Goal: Information Seeking & Learning: Learn about a topic

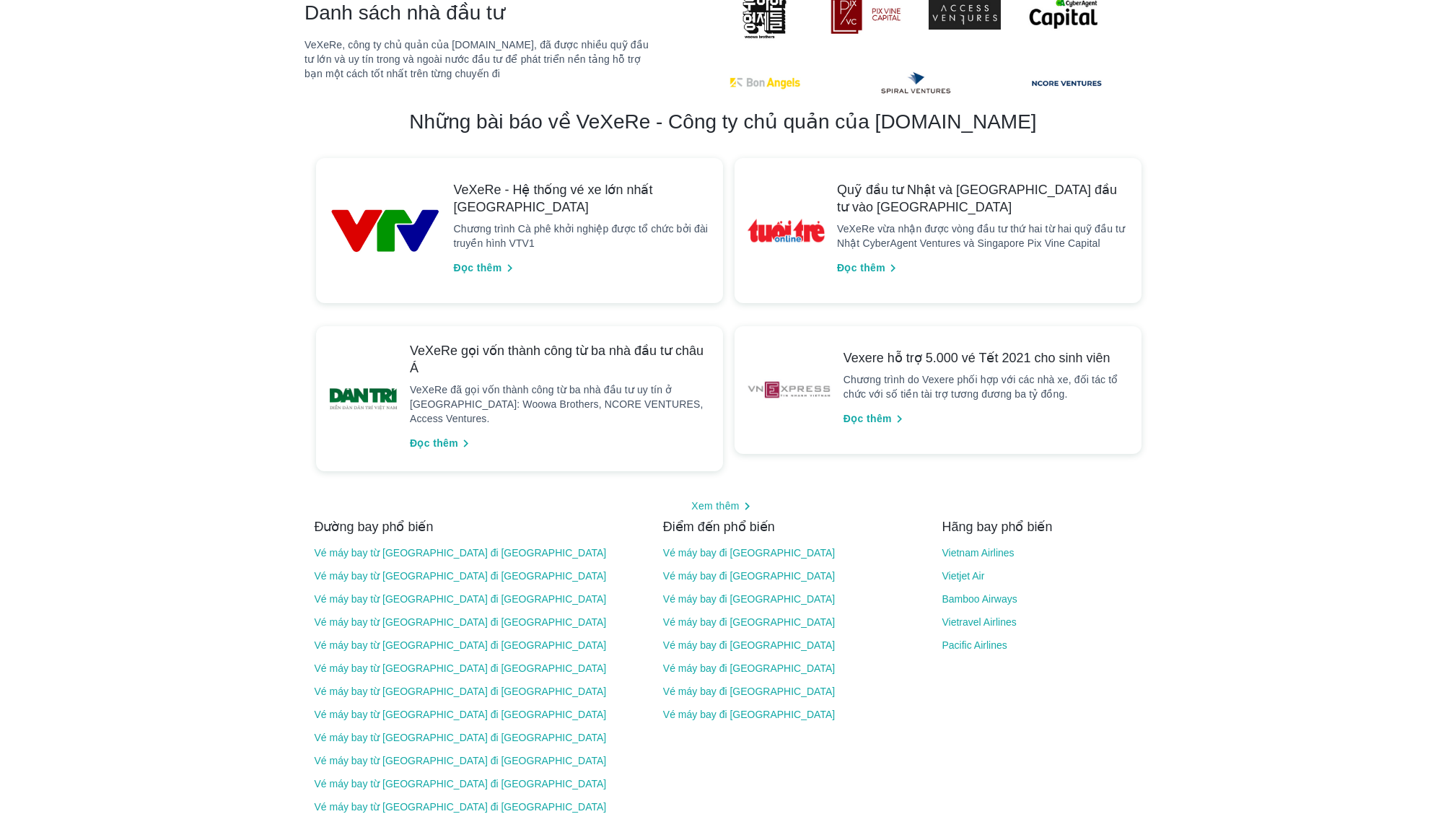
scroll to position [1383, 0]
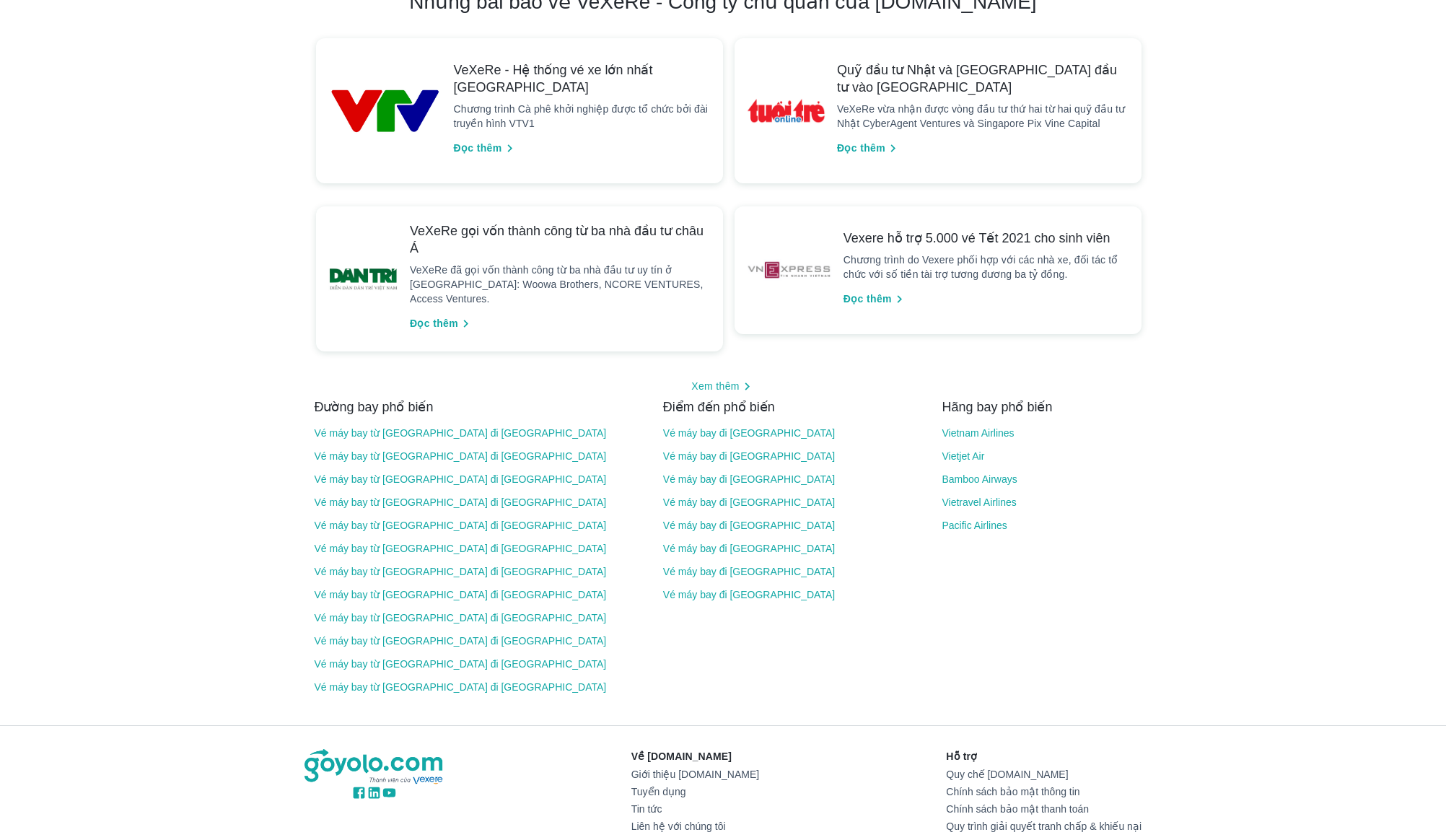
click at [1047, 634] on div "Hãng bay phổ biến Vietnam Airlines Vietjet Air Bamboo Airways Vietravel Airline…" at bounding box center [1027, 535] width 210 height 314
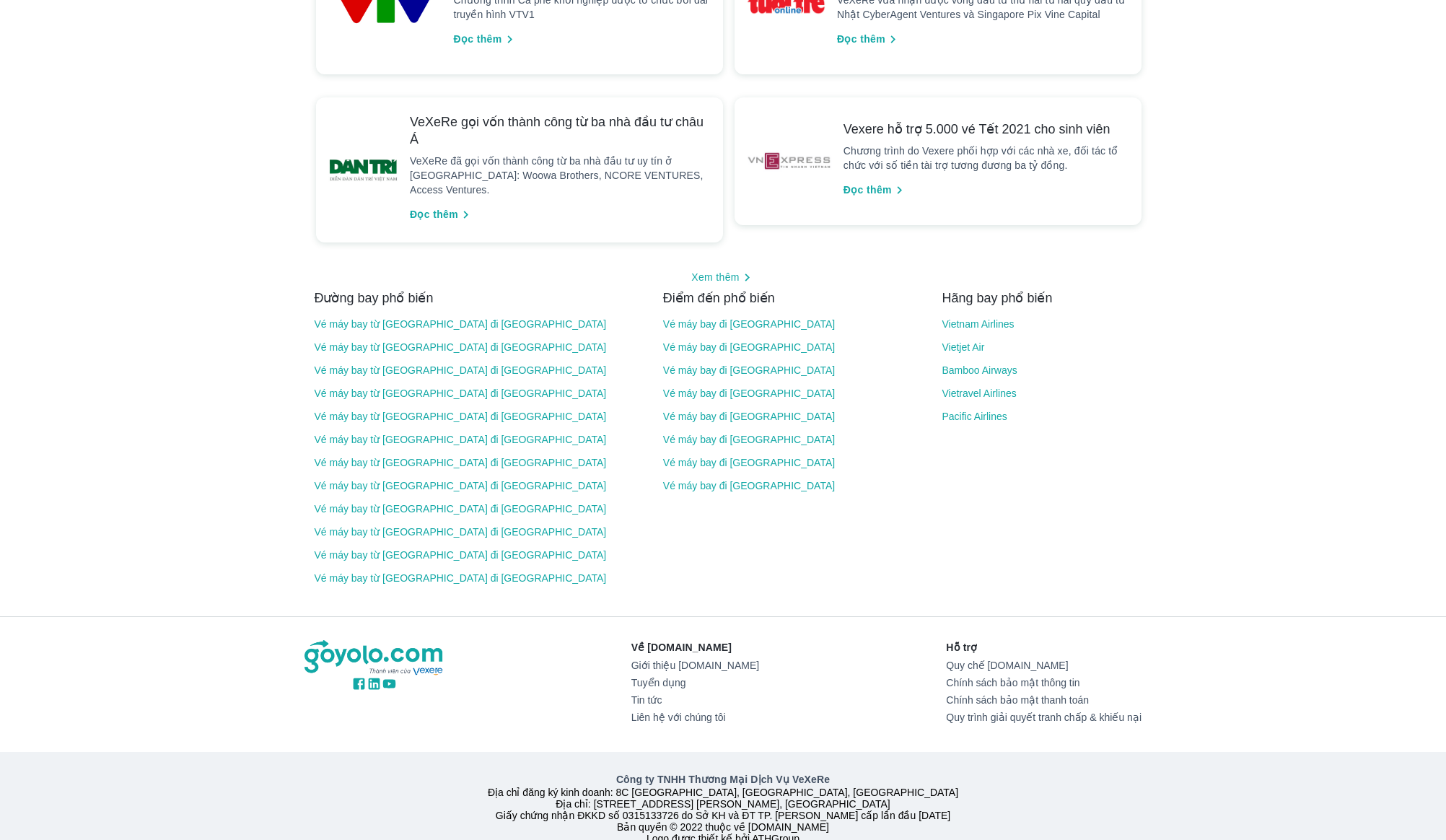
click at [702, 660] on link "Giới thiệu [DOMAIN_NAME]" at bounding box center [695, 665] width 127 height 12
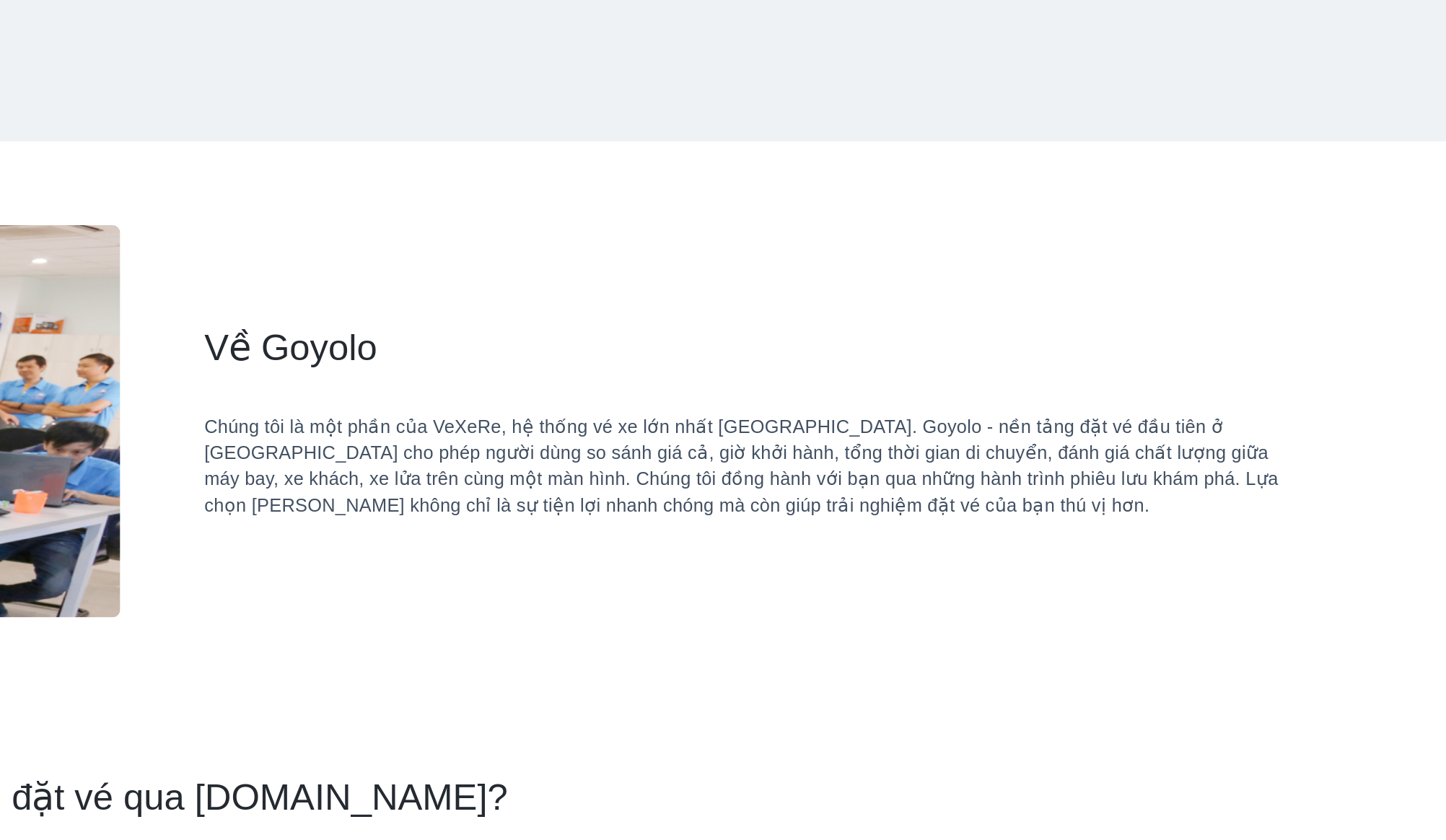
click at [842, 432] on div "Chúng tôi là một phần của VeXeRe, hệ thống vé xe lớn nhất Việt Nam. Goyolo - nề…" at bounding box center [1045, 435] width 594 height 58
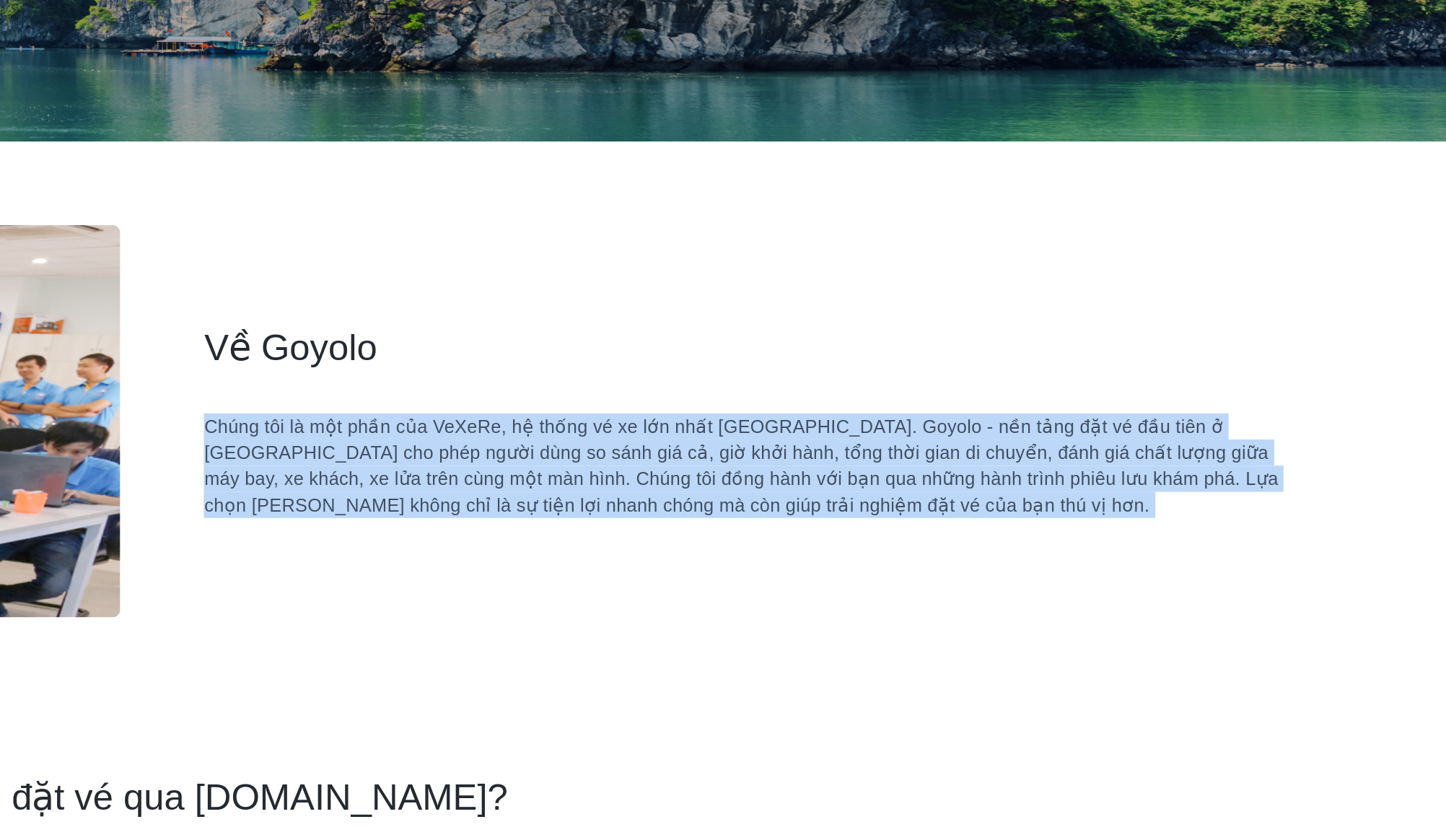
click at [880, 432] on div "Chúng tôi là một phần của VeXeRe, hệ thống vé xe lớn nhất Việt Nam. Goyolo - nề…" at bounding box center [1045, 435] width 594 height 58
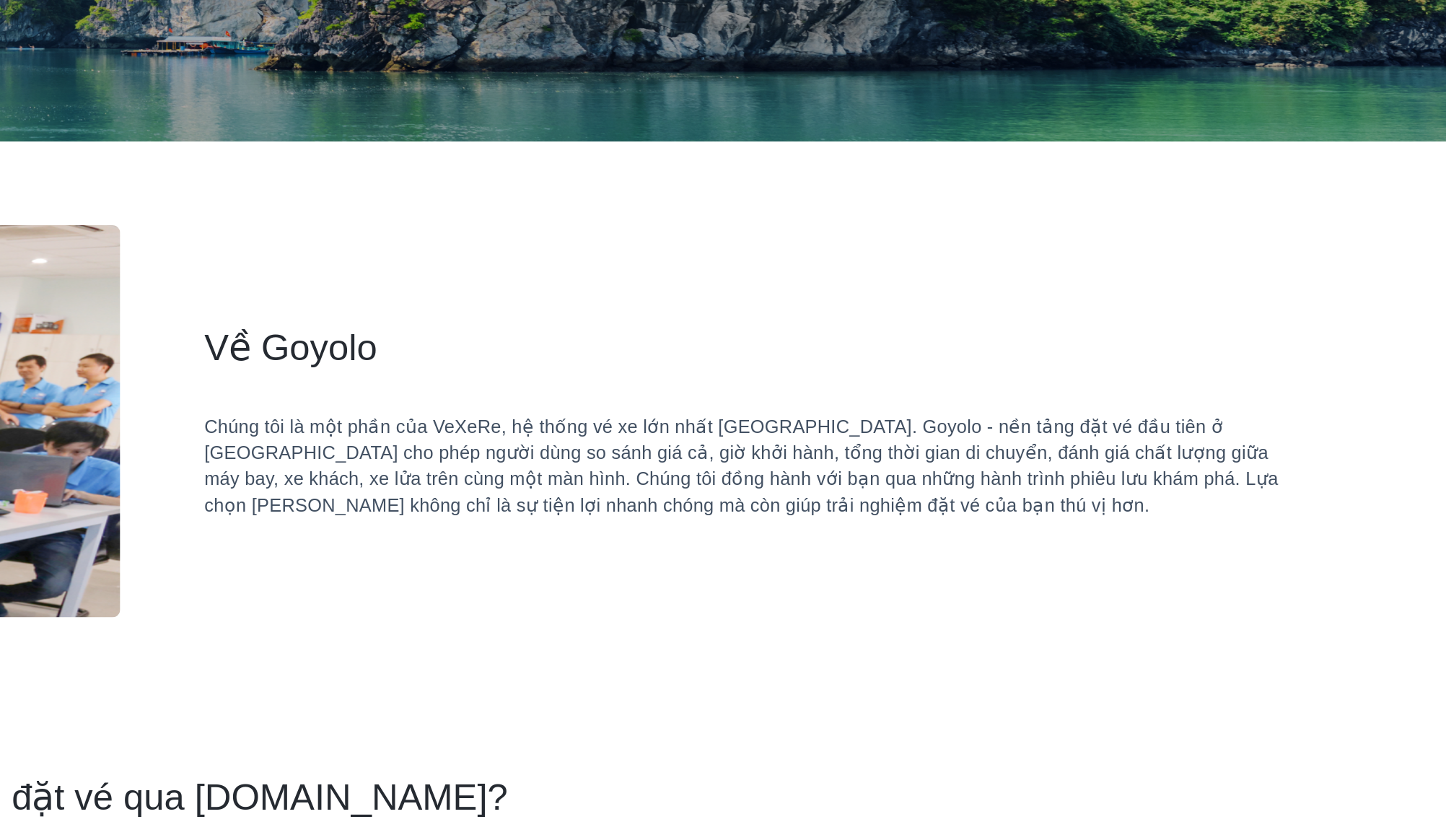
click at [880, 432] on div "Chúng tôi là một phần của VeXeRe, hệ thống vé xe lớn nhất Việt Nam. Goyolo - nề…" at bounding box center [1045, 435] width 594 height 58
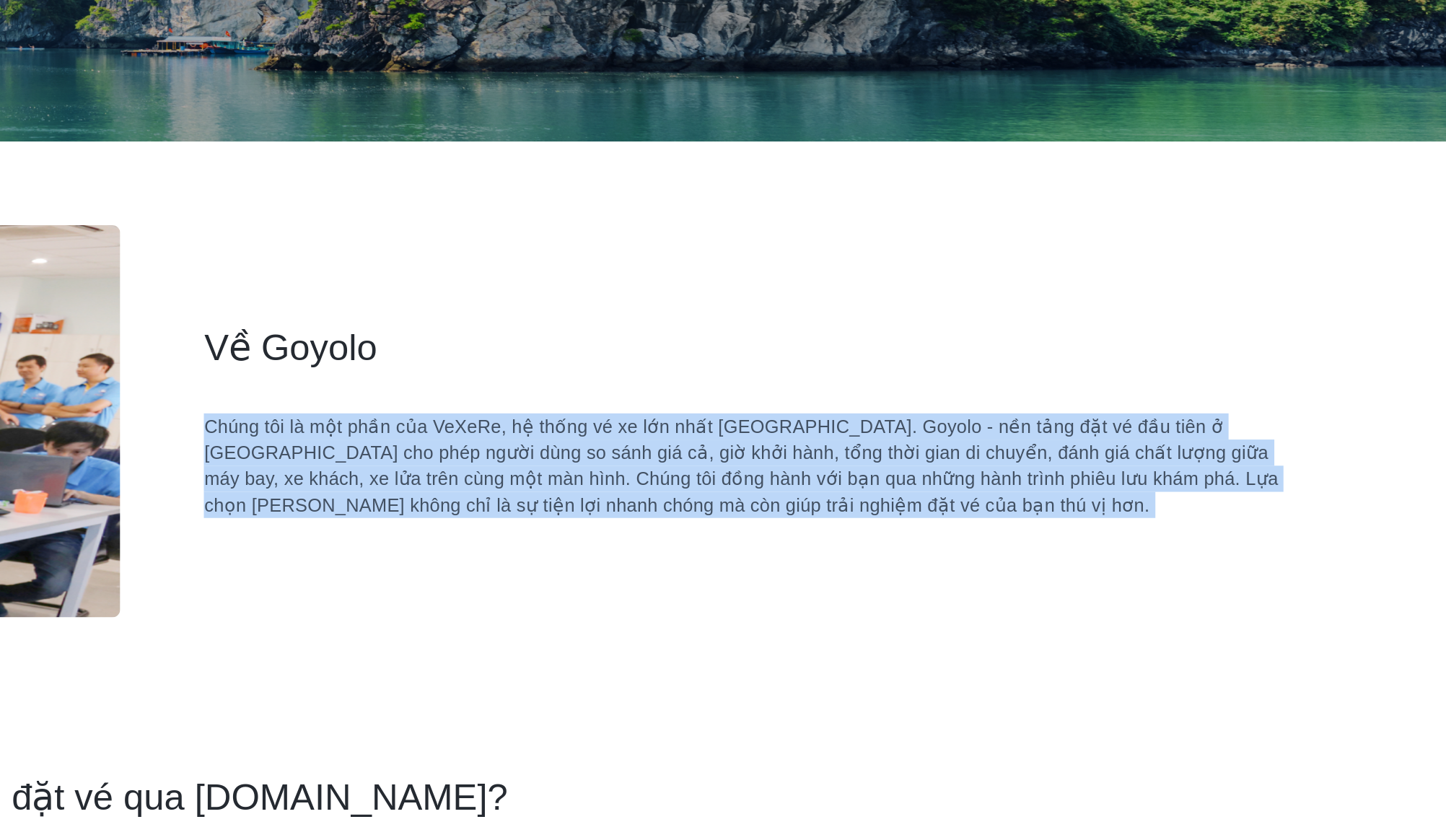
click at [960, 431] on div "Chúng tôi là một phần của VeXeRe, hệ thống vé xe lớn nhất Việt Nam. Goyolo - nề…" at bounding box center [1045, 435] width 594 height 58
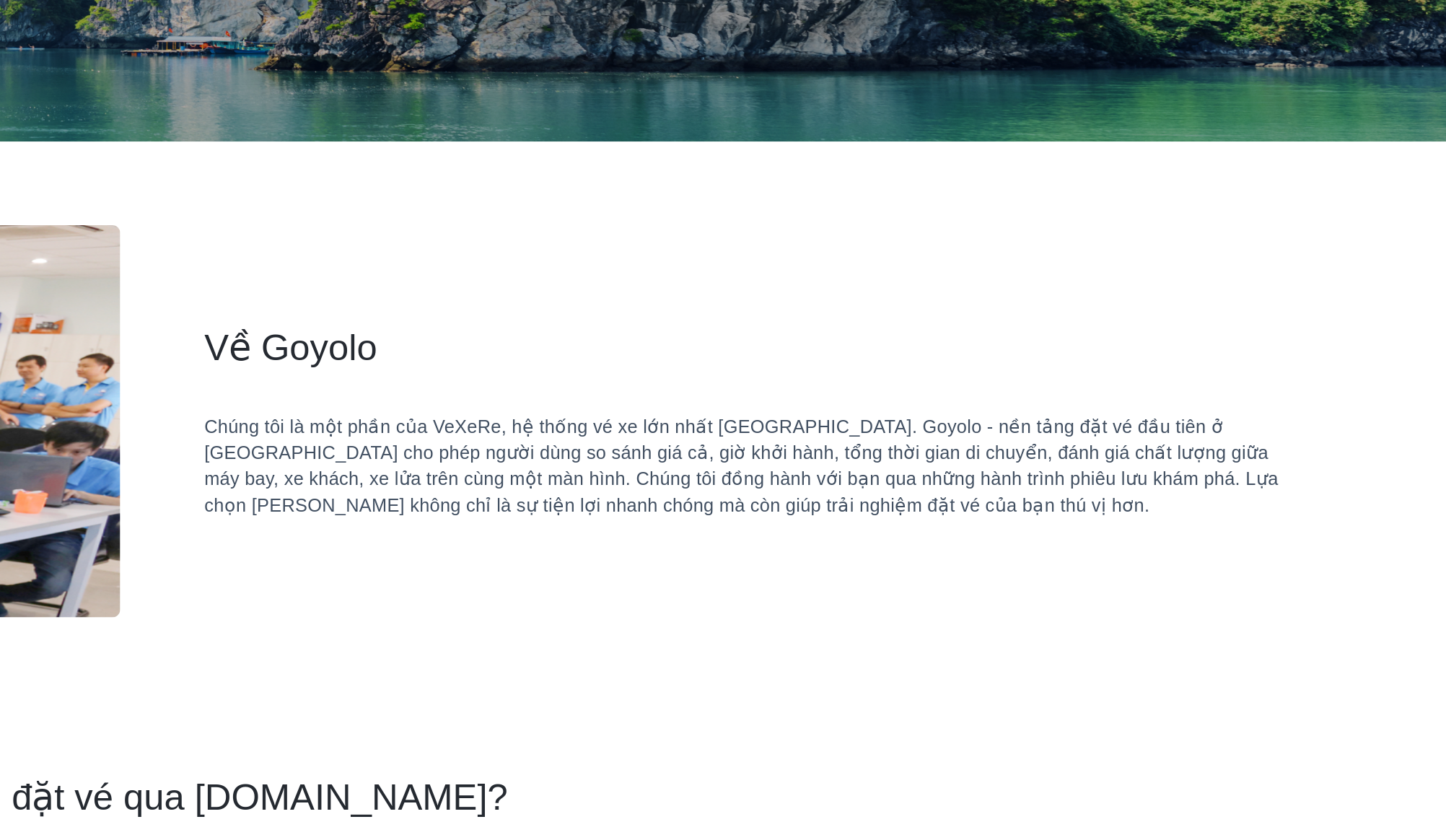
click at [960, 431] on div "Chúng tôi là một phần của VeXeRe, hệ thống vé xe lớn nhất Việt Nam. Goyolo - nề…" at bounding box center [1045, 435] width 594 height 58
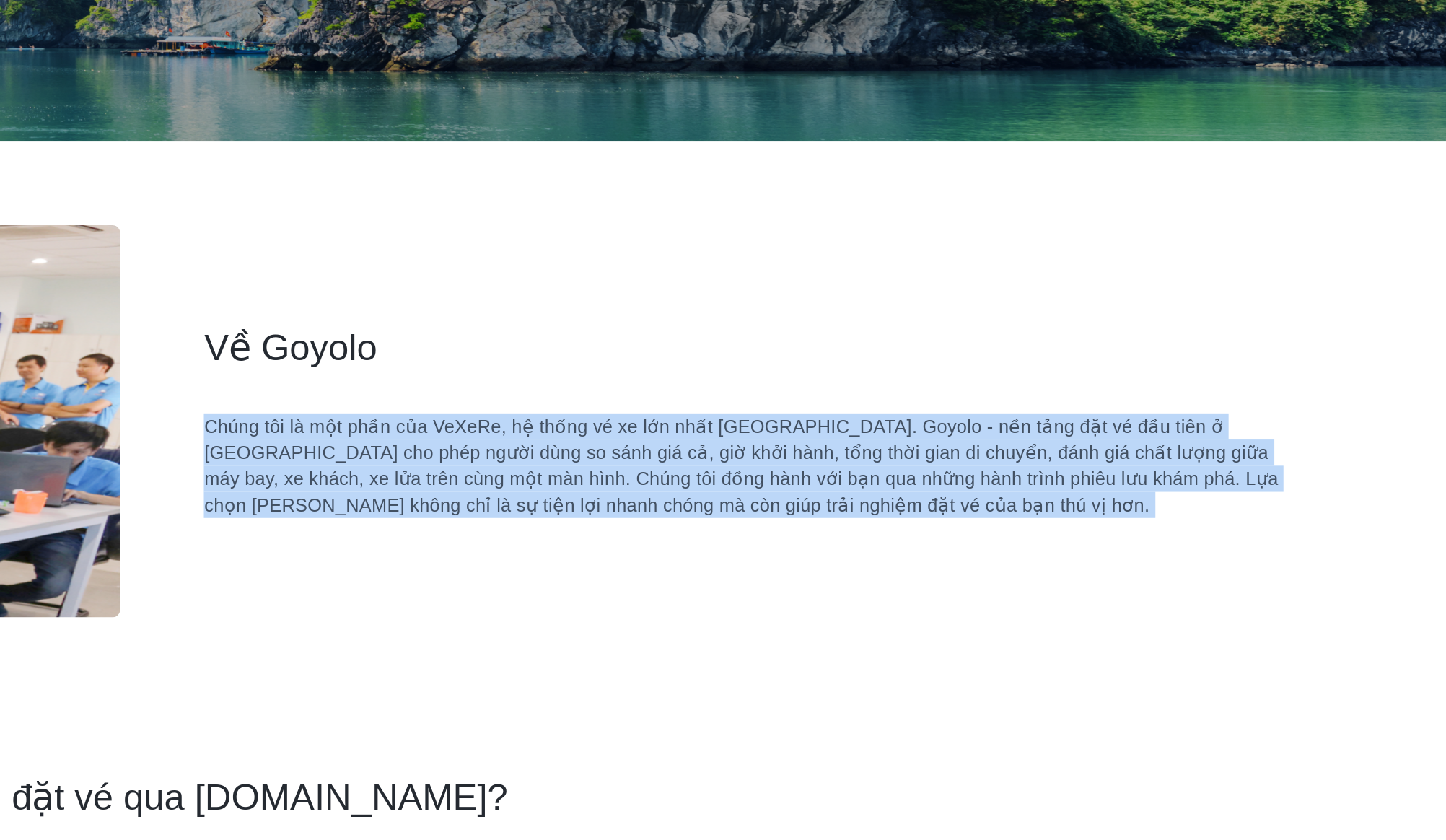
click at [1095, 440] on div "Chúng tôi là một phần của VeXeRe, hệ thống vé xe lớn nhất Việt Nam. Goyolo - nề…" at bounding box center [1045, 435] width 594 height 58
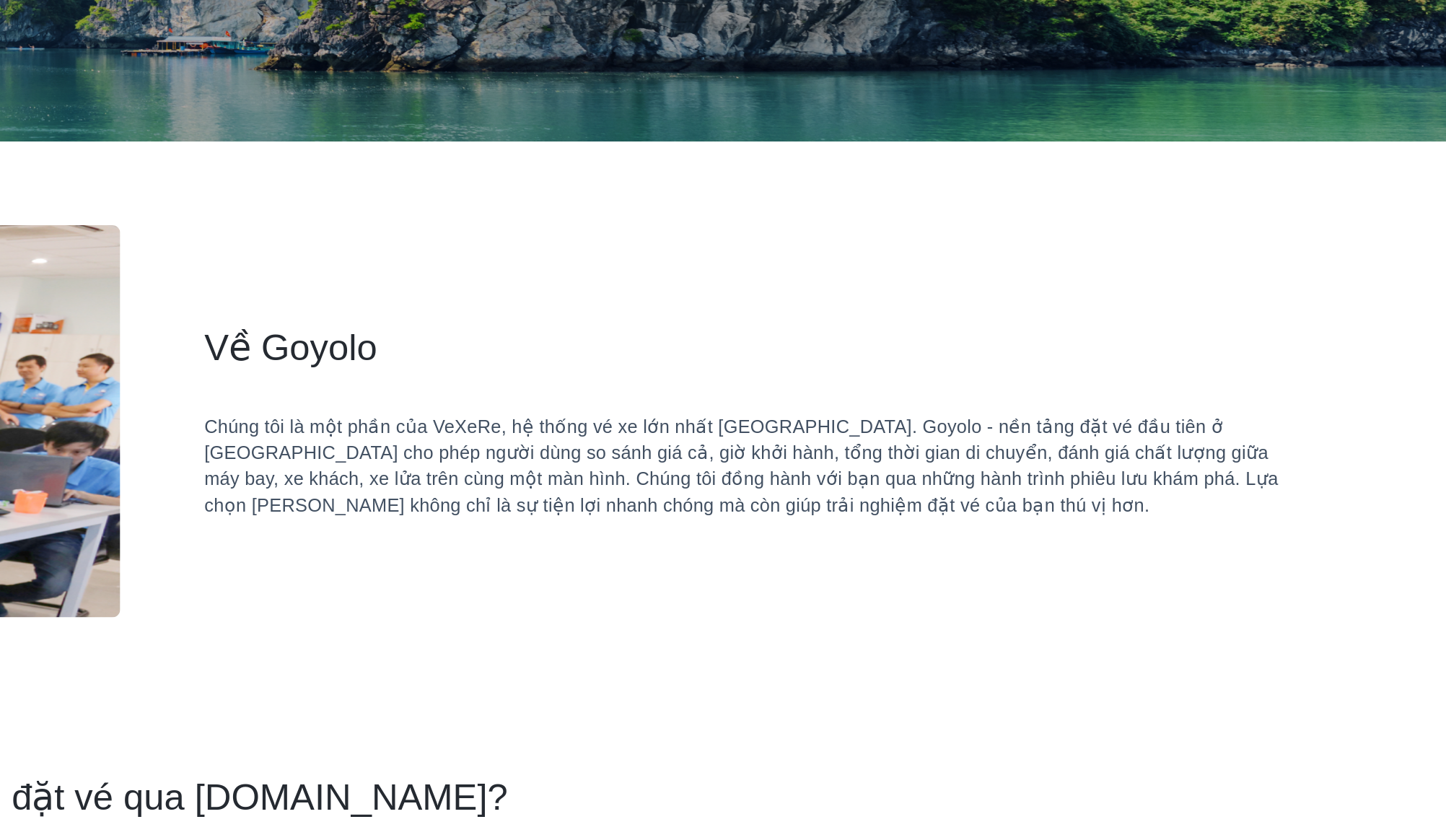
click at [1095, 440] on div "Chúng tôi là một phần của VeXeRe, hệ thống vé xe lớn nhất Việt Nam. Goyolo - nề…" at bounding box center [1045, 435] width 594 height 58
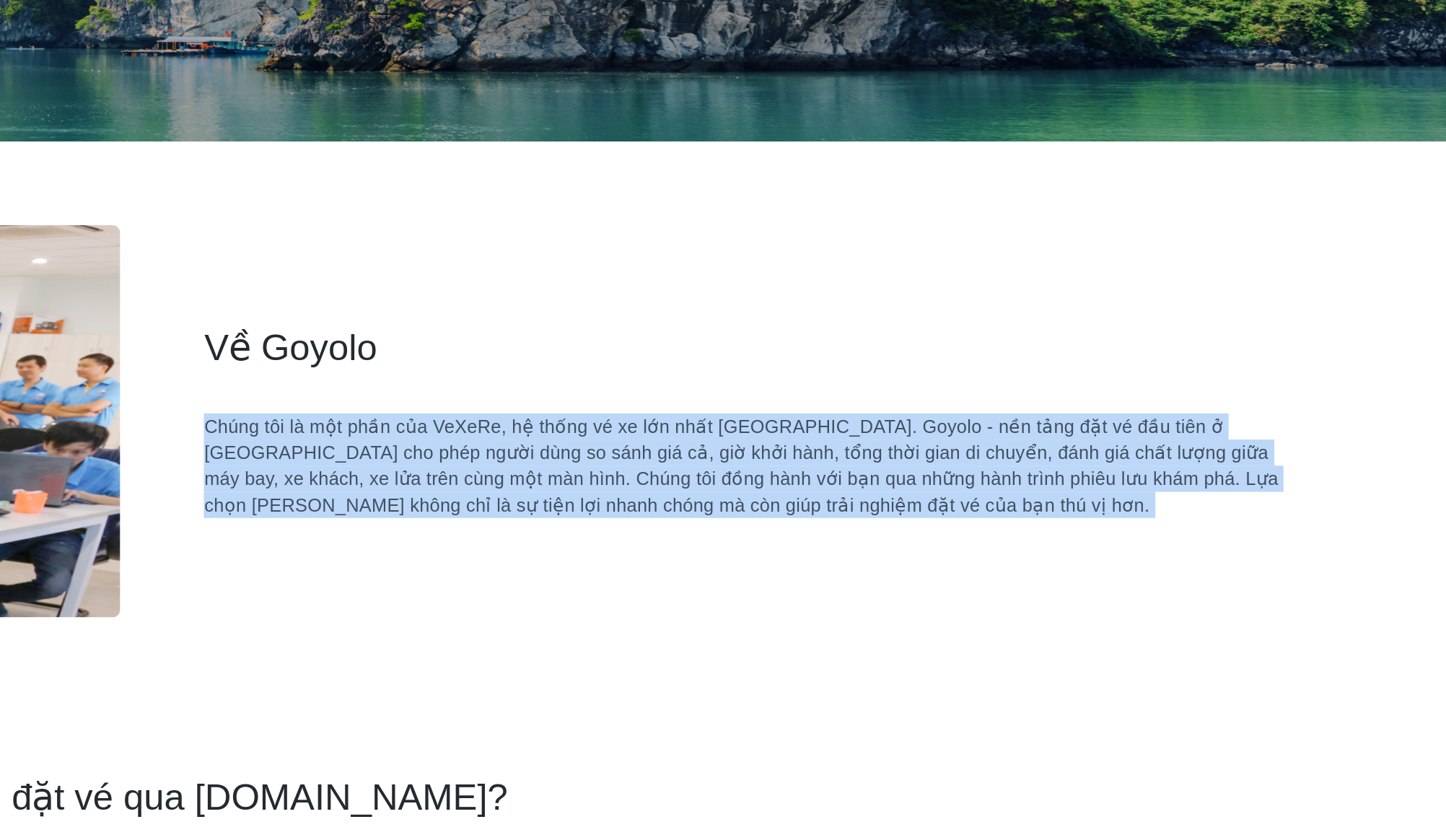
click at [1139, 474] on div "Về Goyolo Chúng tôi là một phần của VeXeRe, hệ thống vé xe lớn nhất Việt Nam. G…" at bounding box center [1022, 411] width 640 height 217
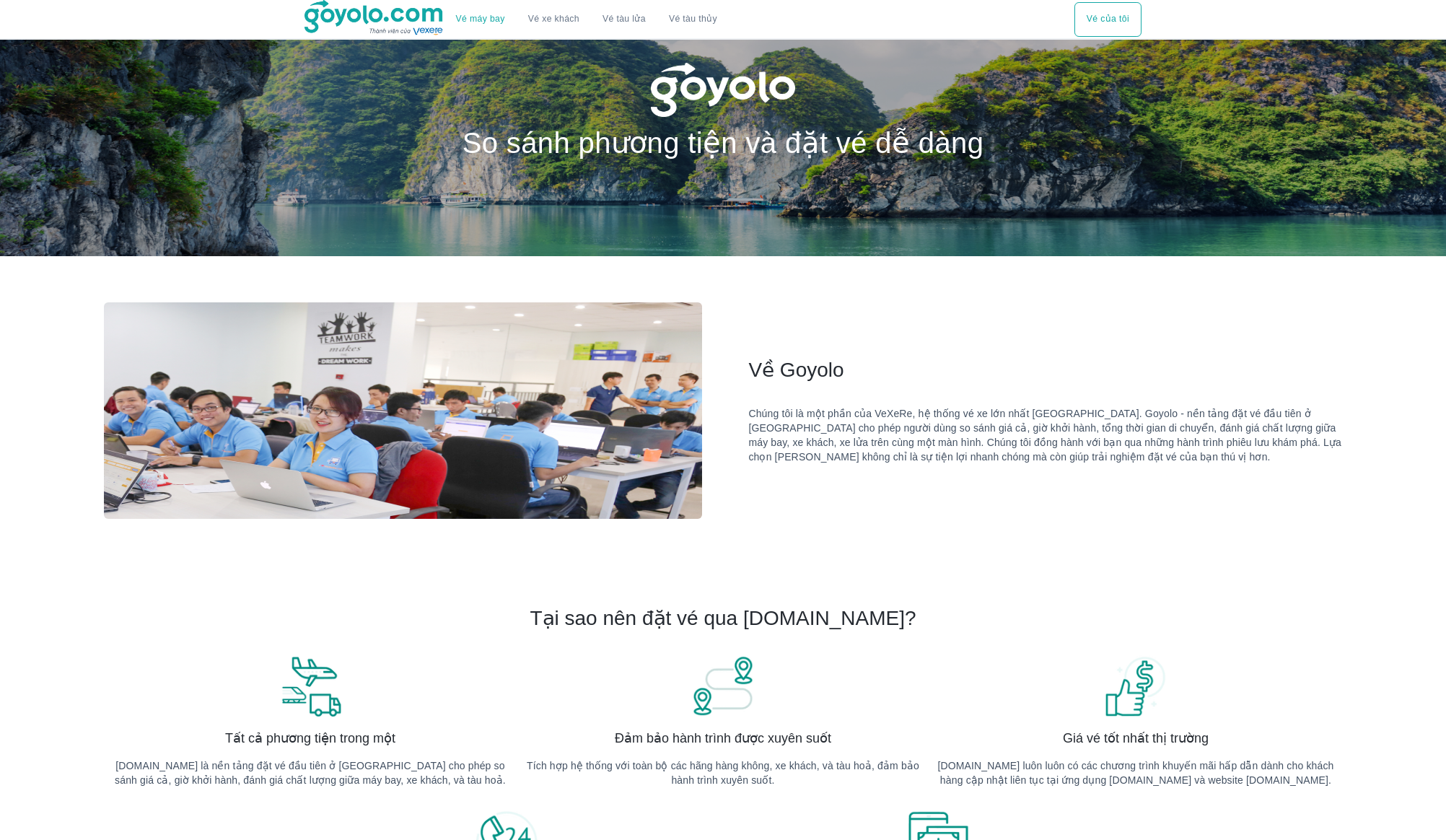
click at [963, 144] on h1 "So sánh phương tiện và đặt vé dễ dàng" at bounding box center [724, 142] width 568 height 28
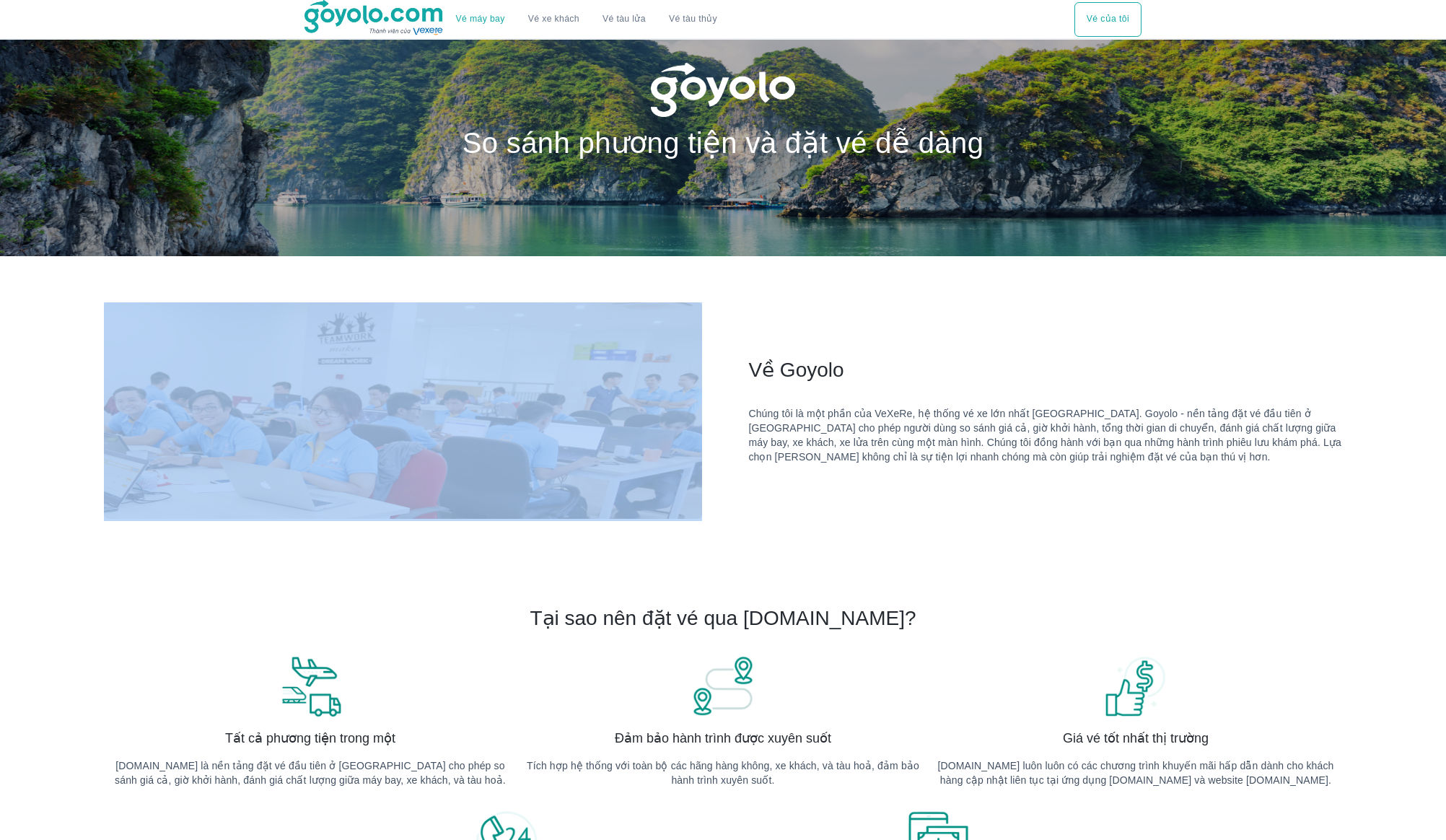
click at [963, 144] on h1 "So sánh phương tiện và đặt vé dễ dàng" at bounding box center [724, 142] width 568 height 28
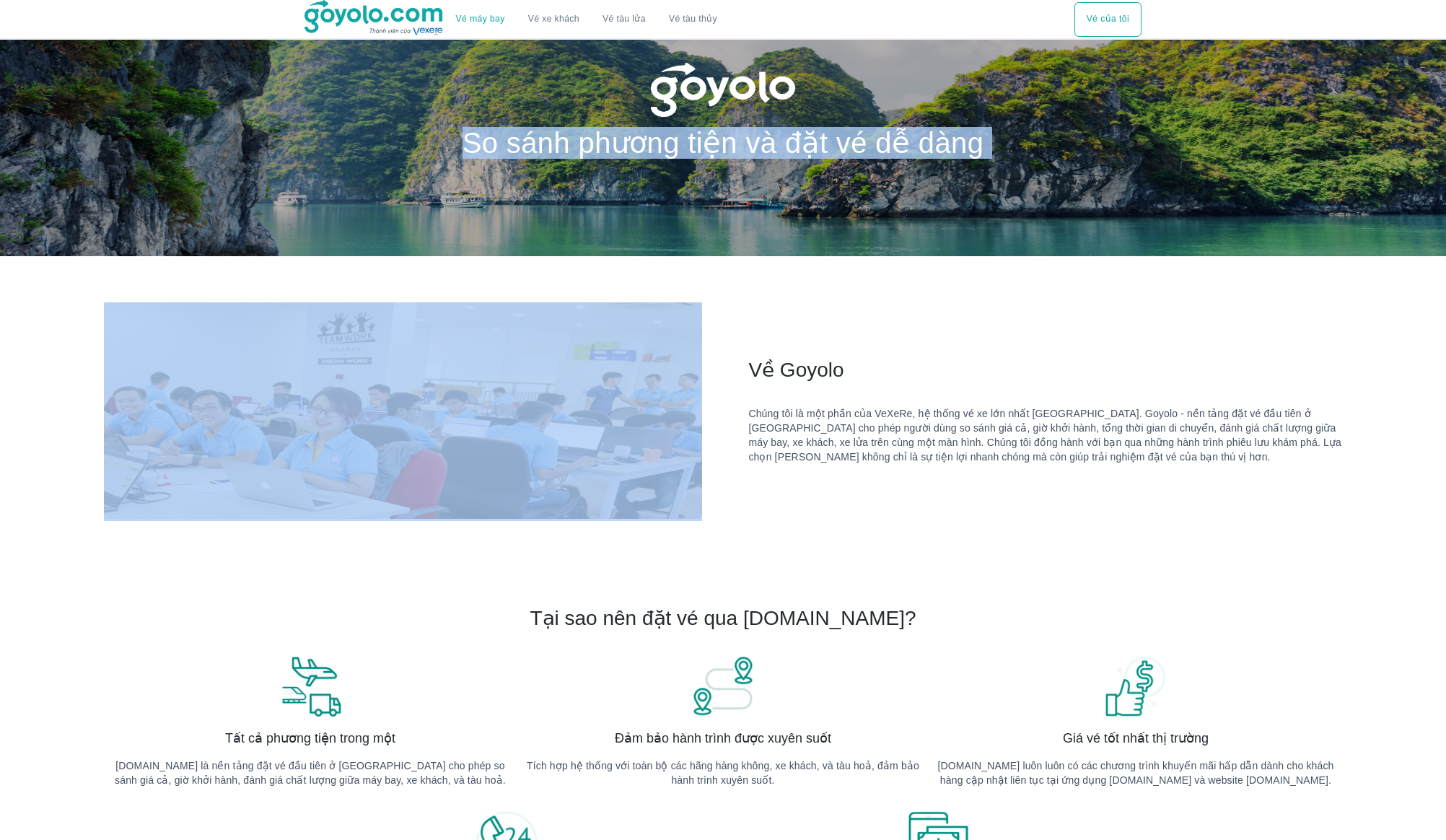
click at [963, 144] on h1 "So sánh phương tiện và đặt vé dễ dàng" at bounding box center [724, 142] width 568 height 28
click at [980, 212] on div at bounding box center [723, 148] width 1446 height 217
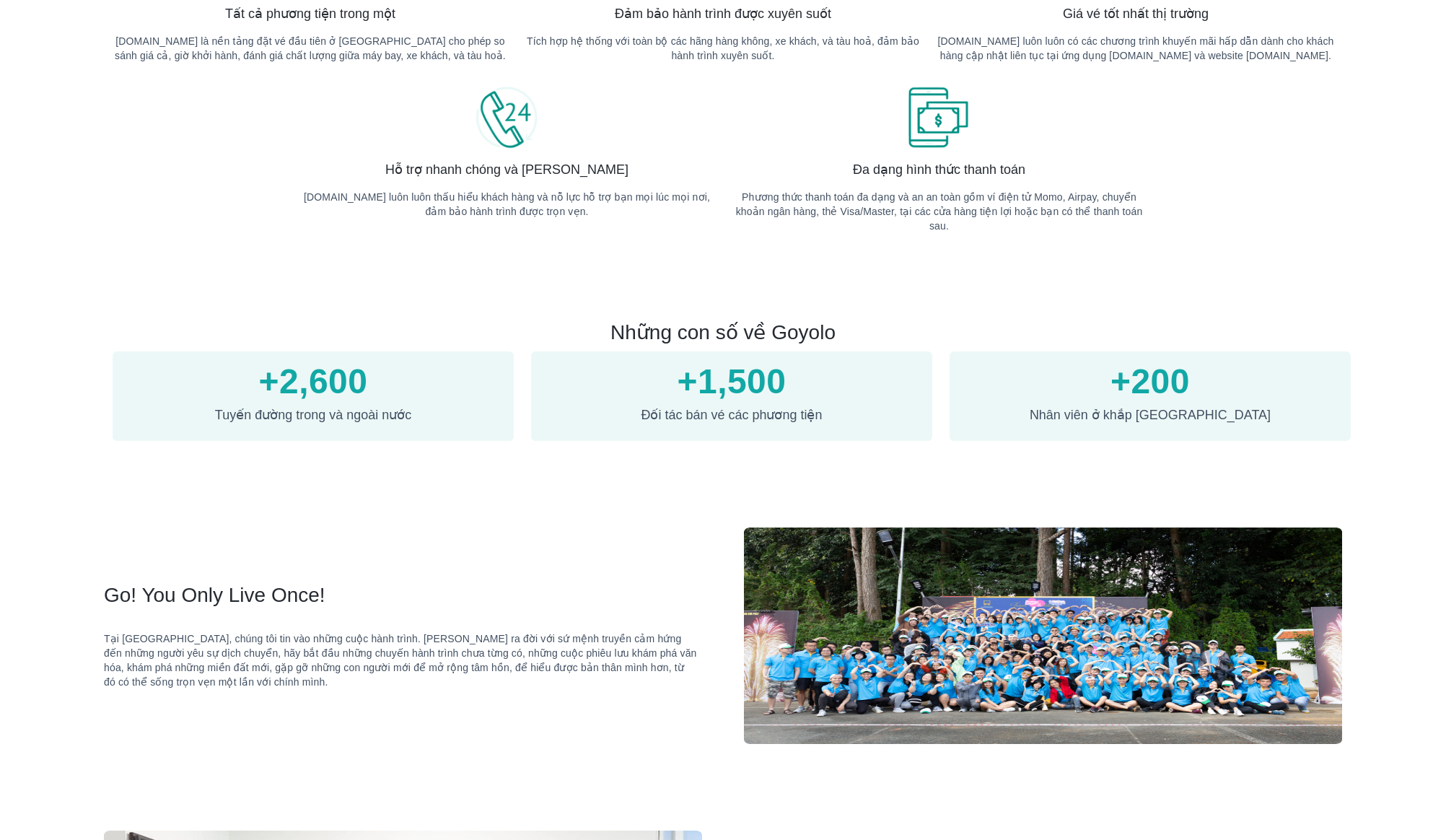
scroll to position [733, 0]
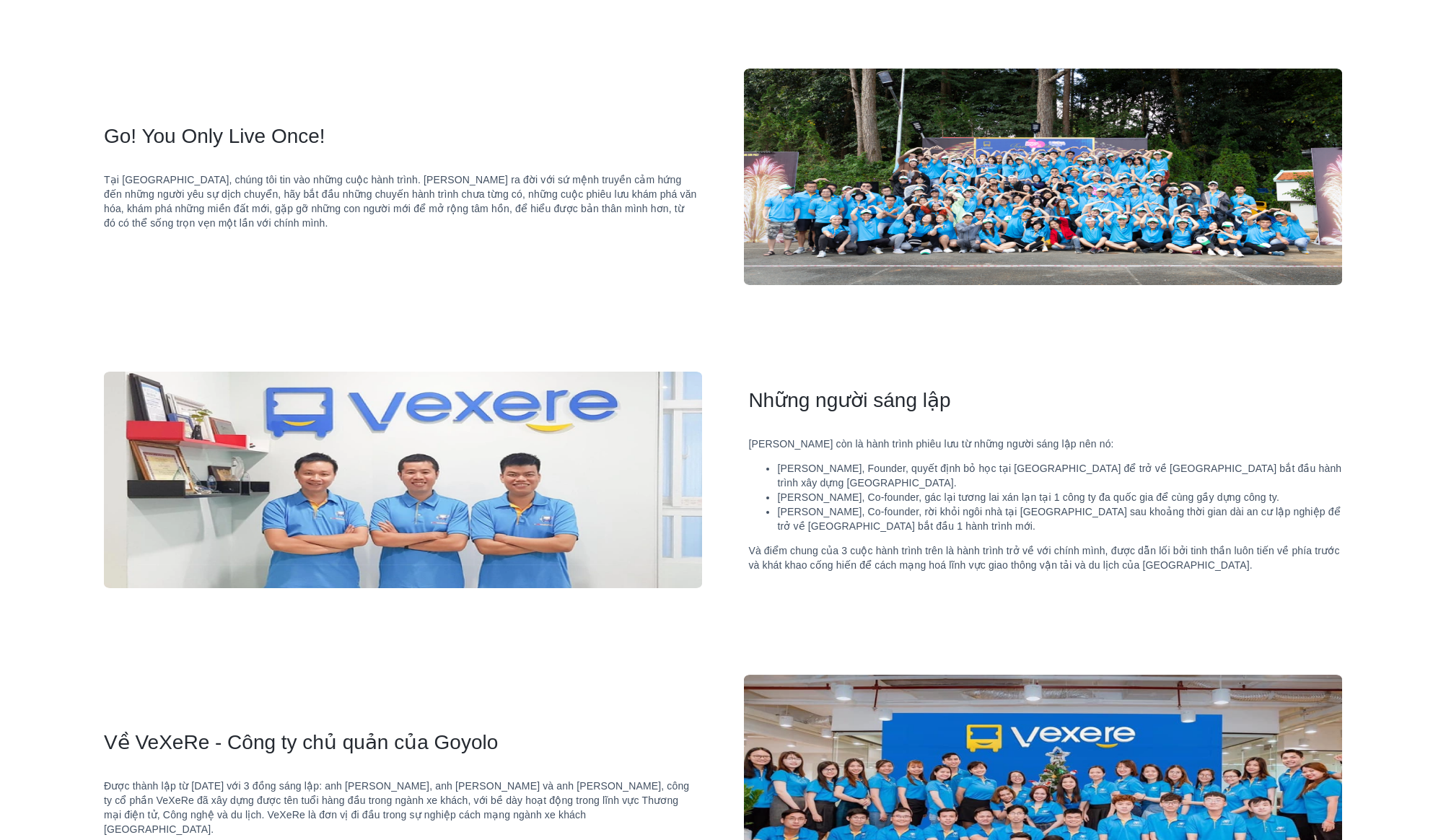
scroll to position [1394, 0]
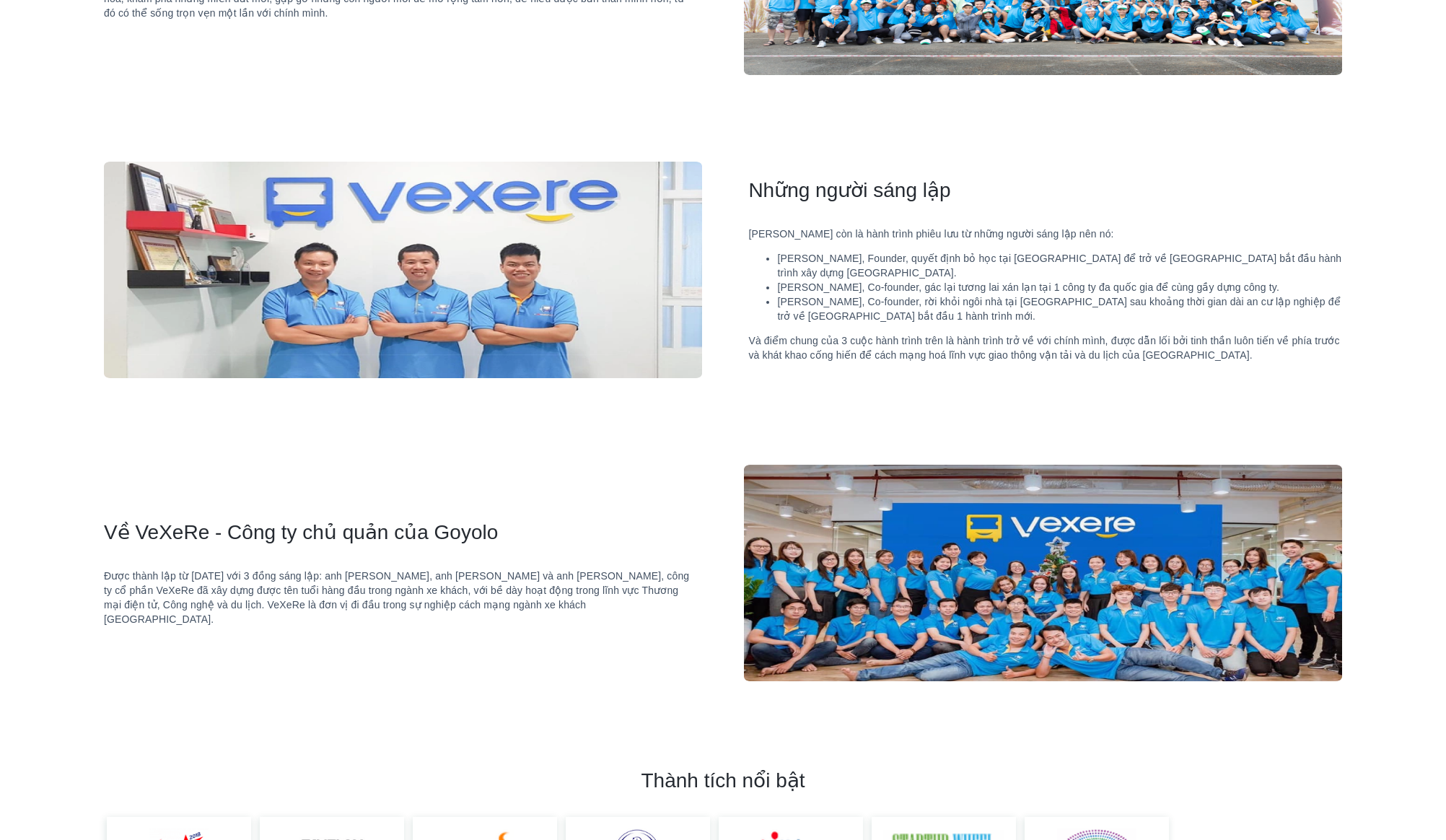
click at [879, 267] on li "Anh Văn, Founder, quyết định bỏ học tại Mỹ để trở về Việt Nam bắt đầu hành trìn…" at bounding box center [1060, 265] width 565 height 28
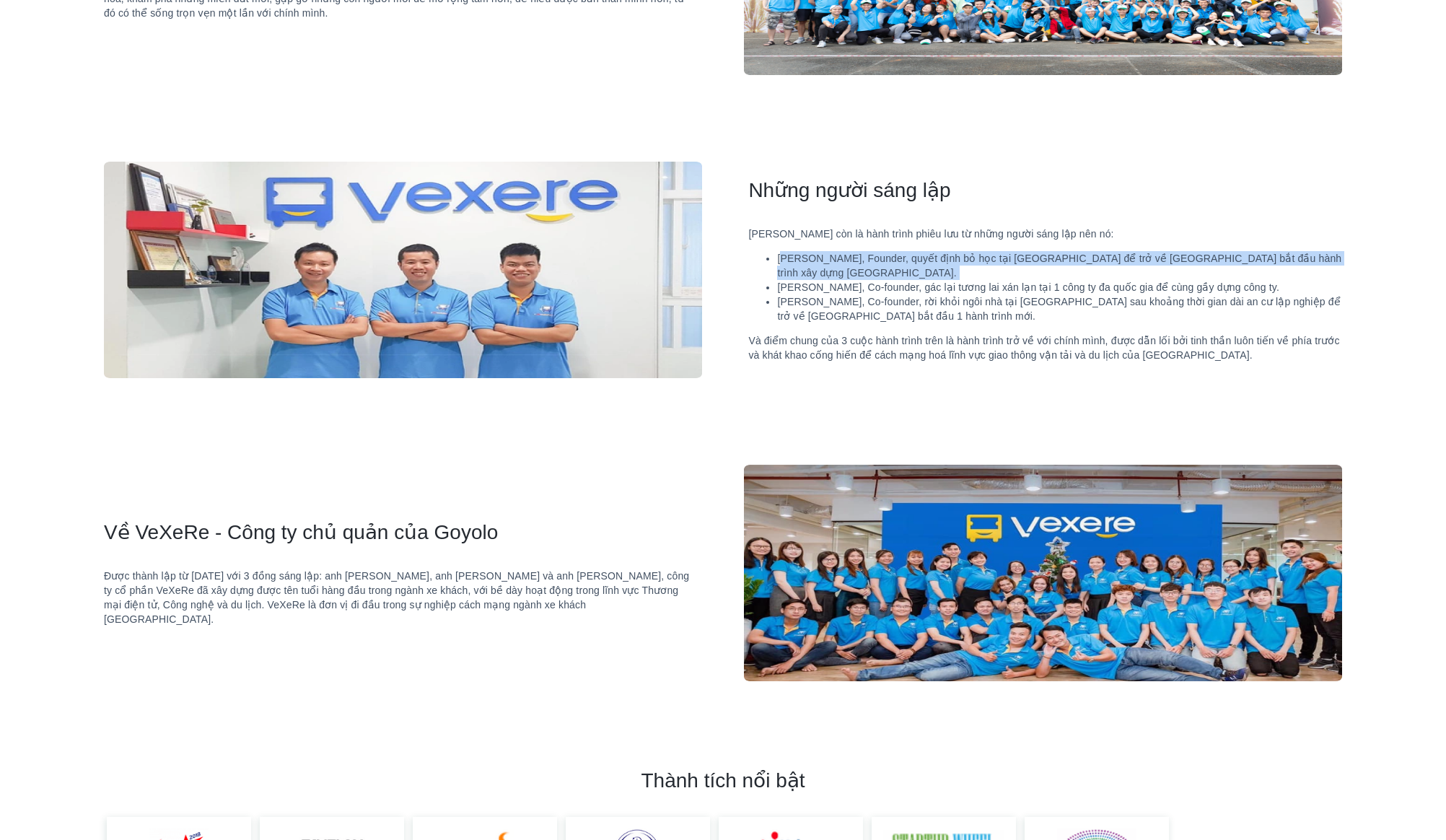
click at [893, 321] on div "Goyolo còn là hành trình phiêu lưu từ những người sáng lập nên nó: Anh Văn, Fou…" at bounding box center [1045, 294] width 594 height 136
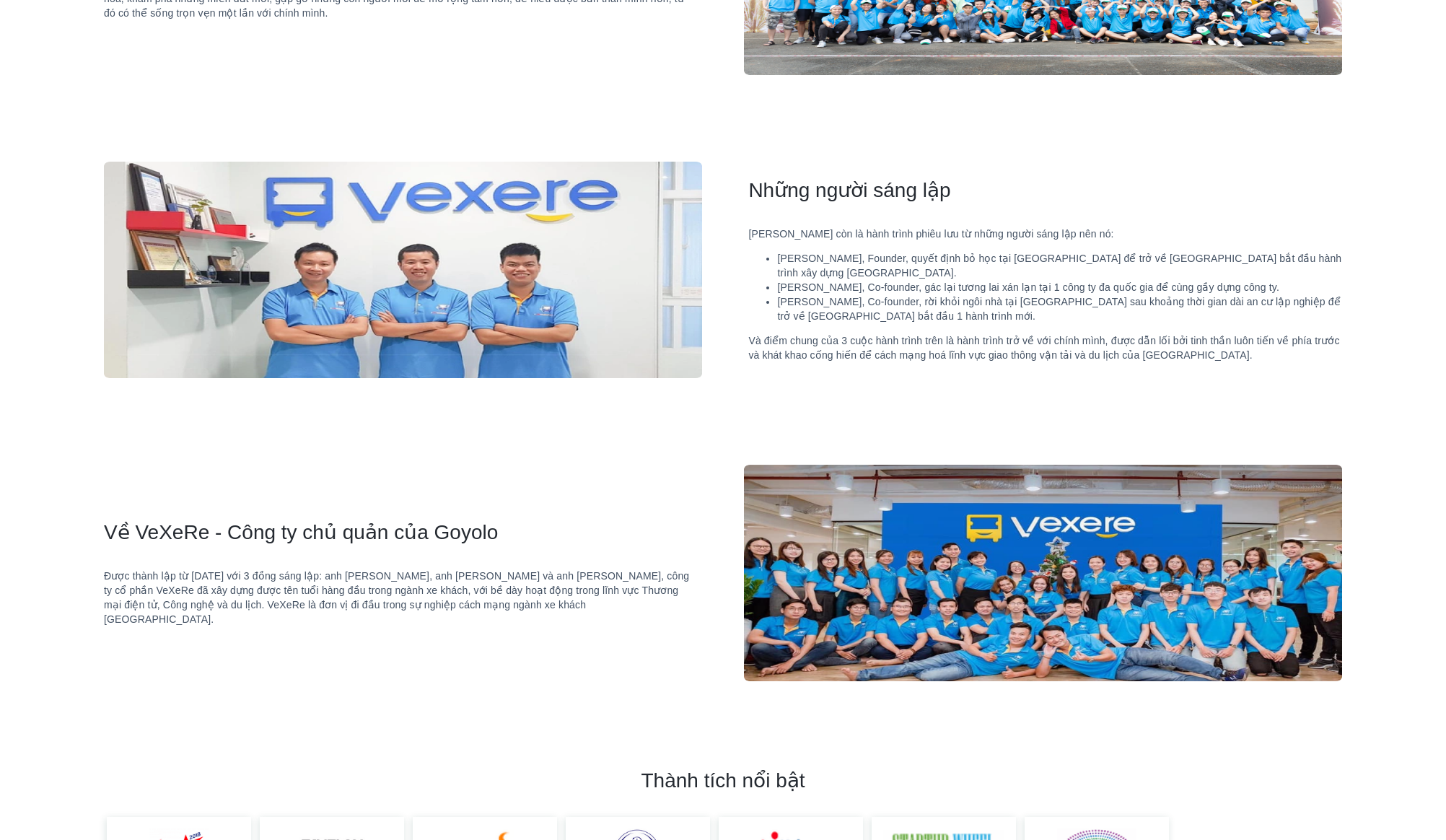
click at [893, 321] on div "Goyolo còn là hành trình phiêu lưu từ những người sáng lập nên nó: Anh Văn, Fou…" at bounding box center [1045, 294] width 594 height 136
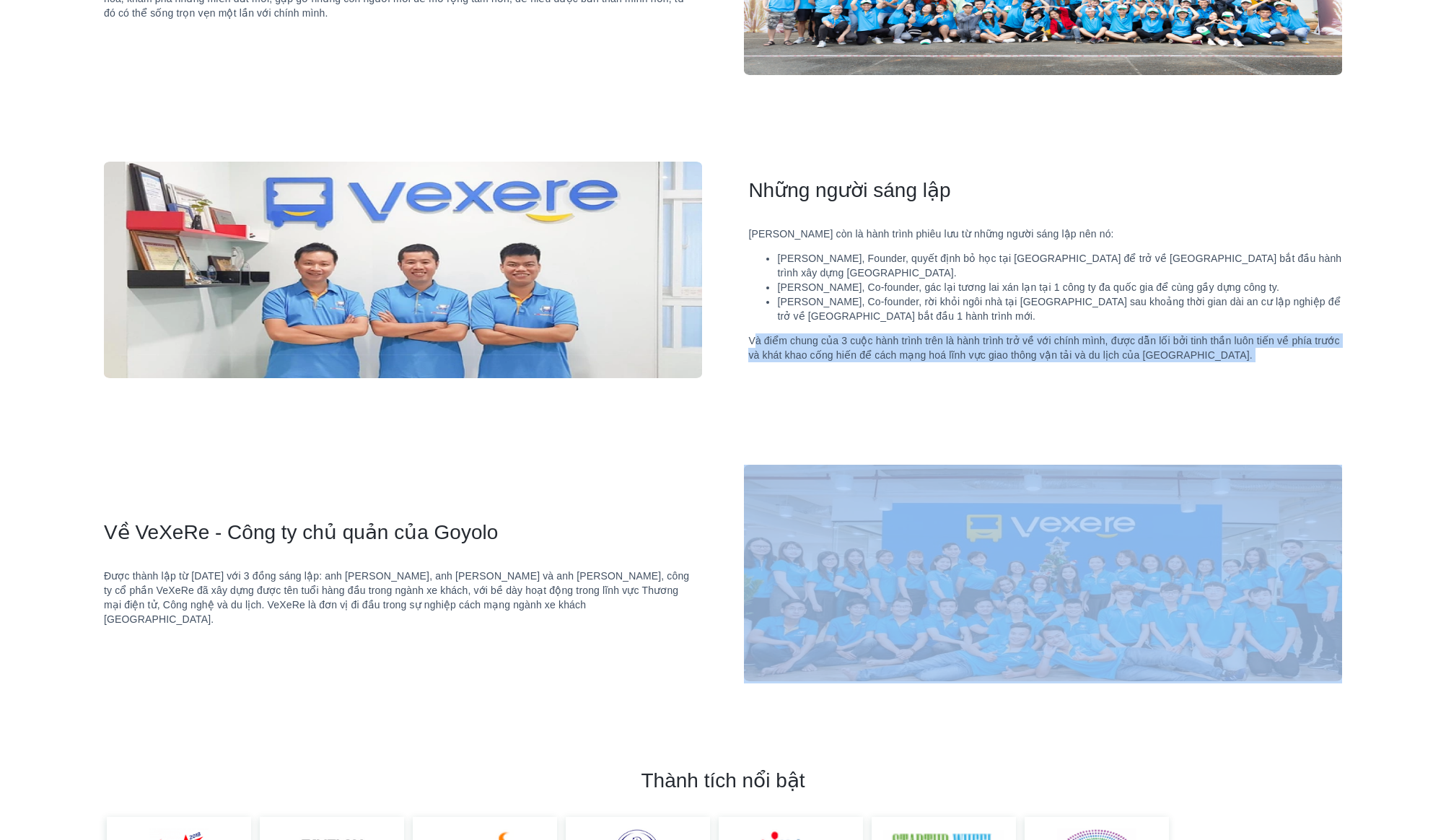
click at [893, 321] on div "Goyolo còn là hành trình phiêu lưu từ những người sáng lập nên nó: Anh Văn, Fou…" at bounding box center [1045, 294] width 594 height 136
click at [922, 259] on li "Anh Văn, Founder, quyết định bỏ học tại Mỹ để trở về Việt Nam bắt đầu hành trìn…" at bounding box center [1060, 265] width 565 height 28
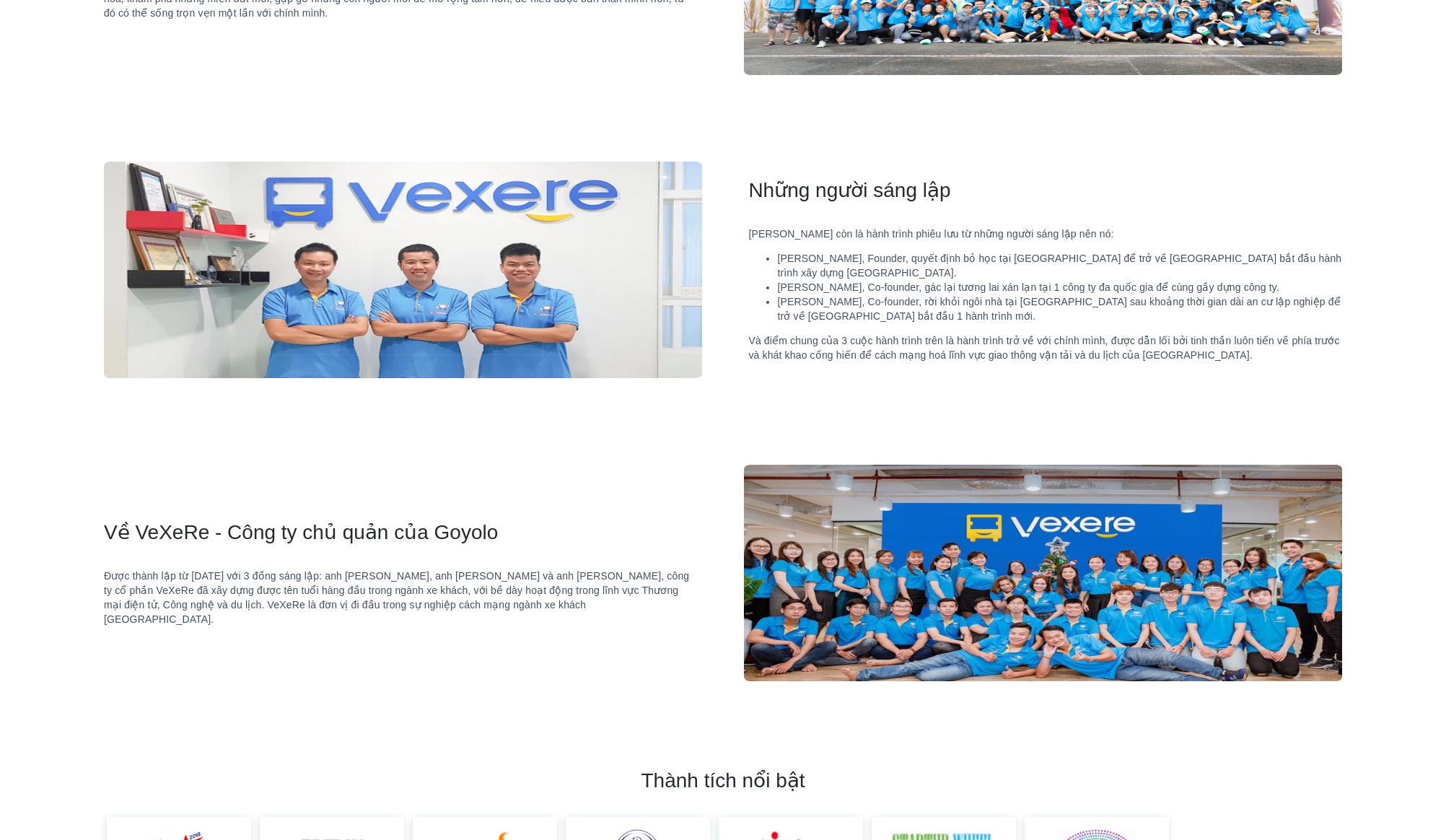
click at [922, 259] on li "Anh Văn, Founder, quyết định bỏ học tại Mỹ để trở về Việt Nam bắt đầu hành trìn…" at bounding box center [1060, 265] width 565 height 28
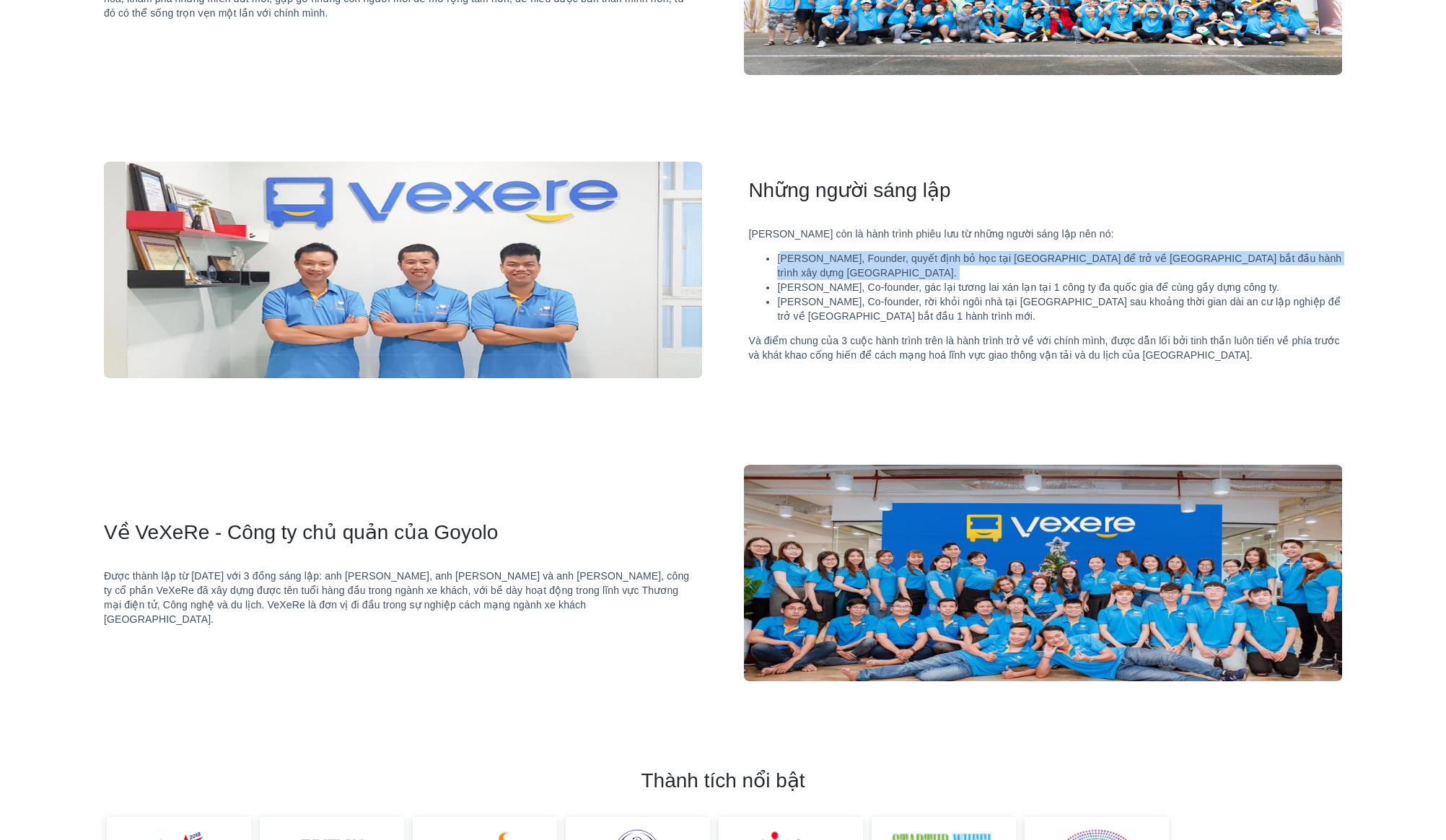
click at [922, 259] on li "Anh Văn, Founder, quyết định bỏ học tại Mỹ để trở về Việt Nam bắt đầu hành trìn…" at bounding box center [1060, 265] width 565 height 28
click at [926, 294] on li "Anh Long, Co-founder, rời khỏi ngôi nhà tại Hàn Quốc sau khoảng thời gian dài a…" at bounding box center [1060, 308] width 565 height 28
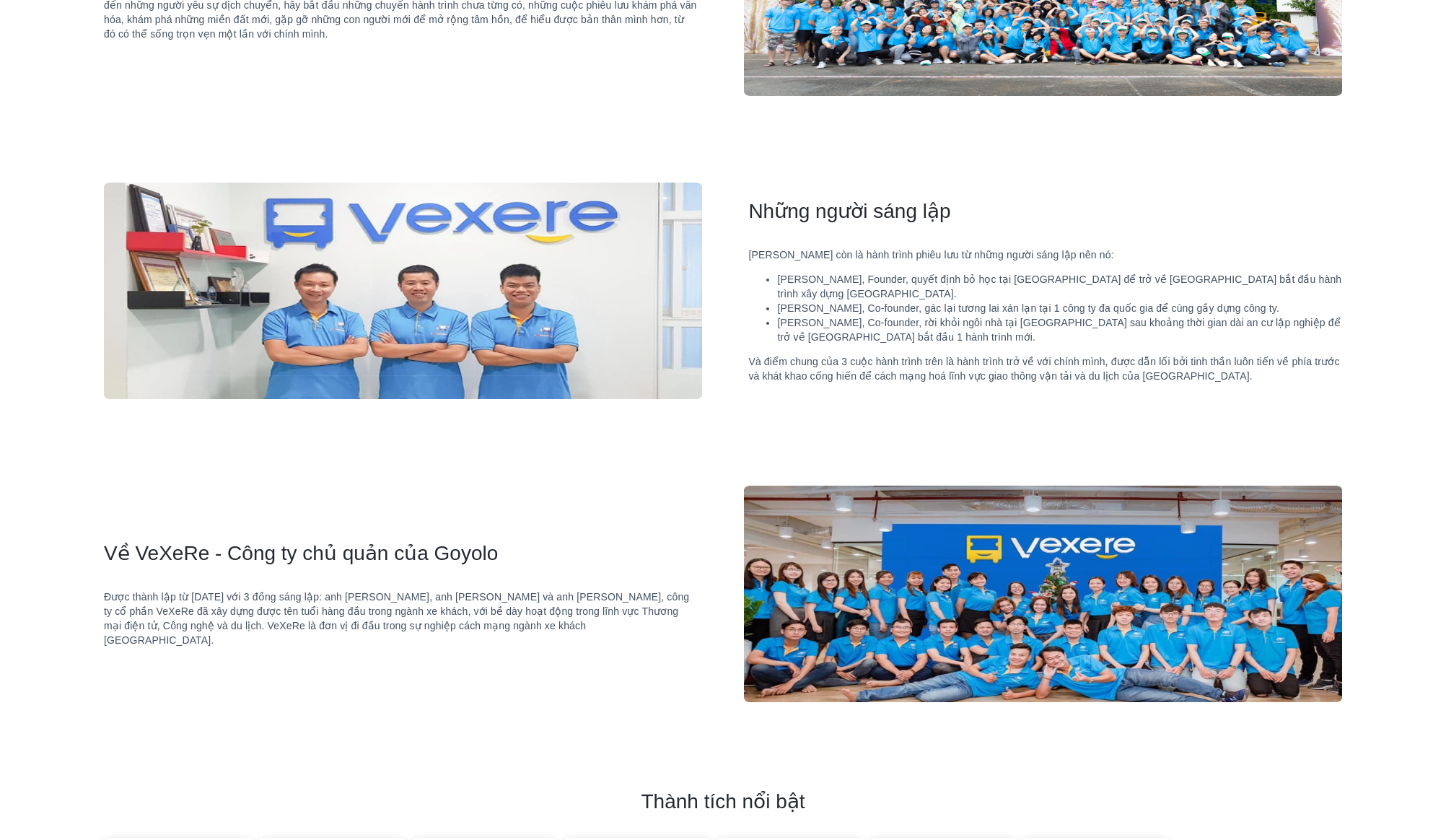
scroll to position [1358, 0]
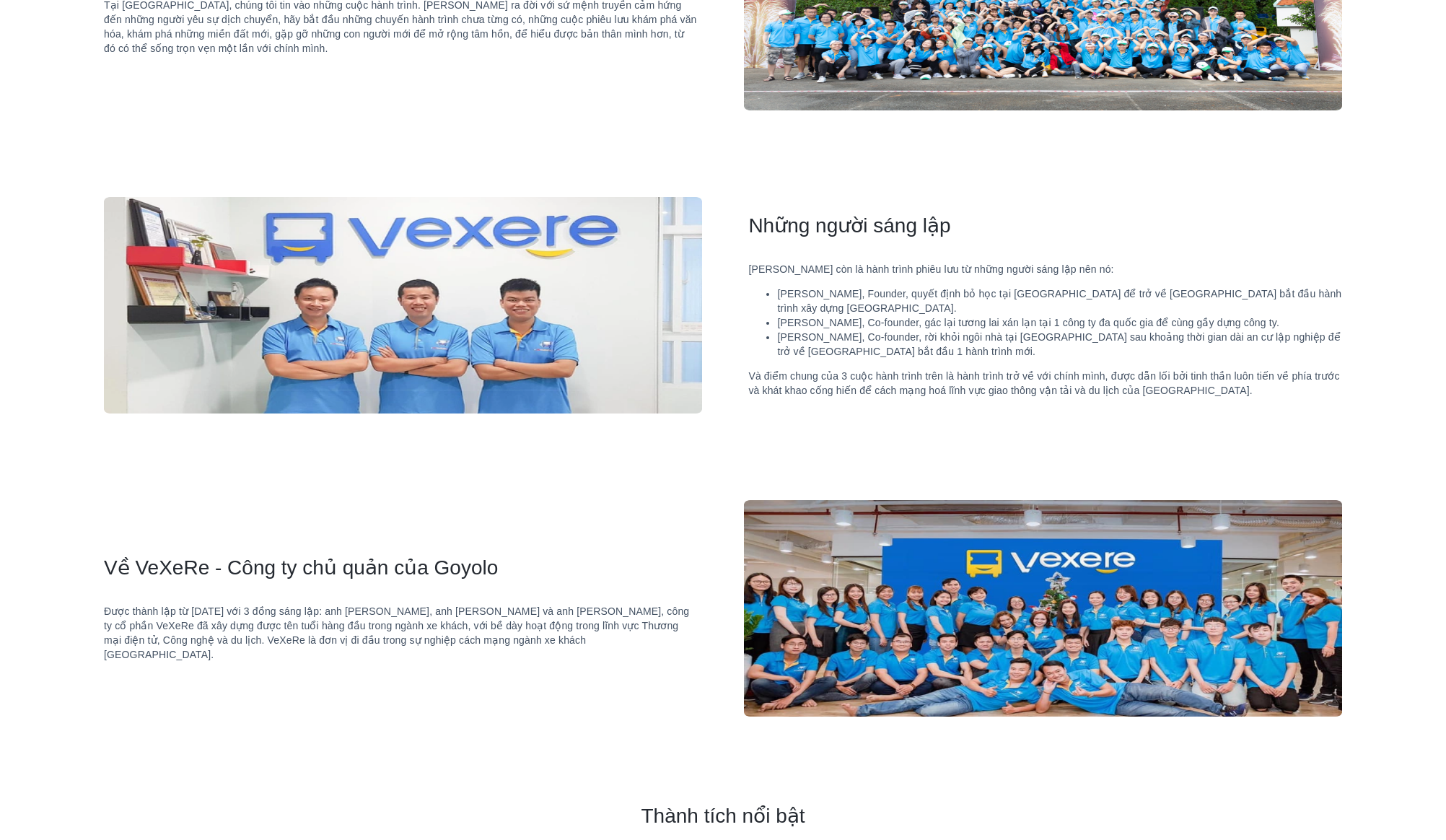
click at [1051, 261] on div "Những người sáng lập Goyolo còn là hành trình phiêu lưu từ những người sáng lập…" at bounding box center [1022, 305] width 640 height 185
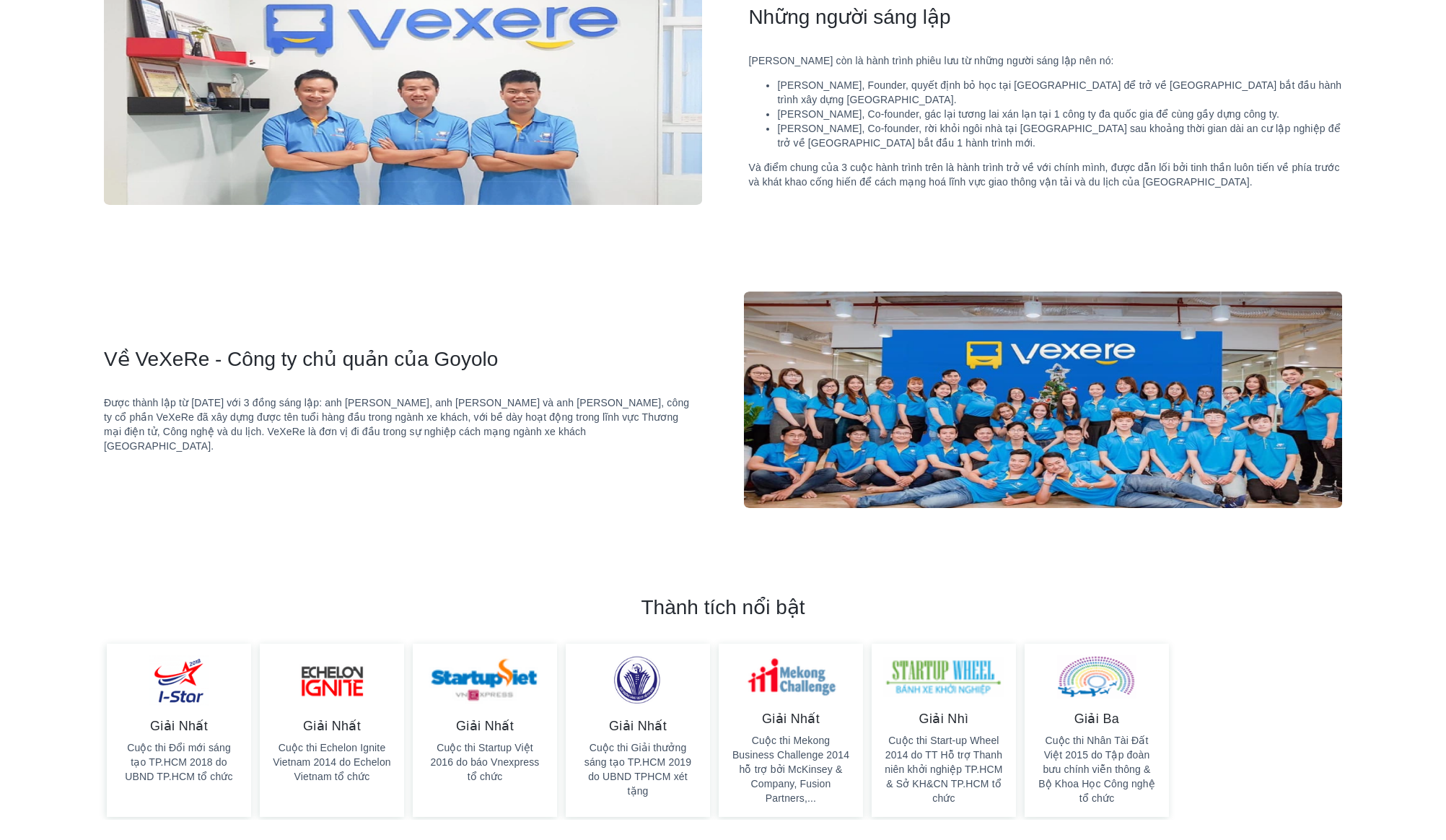
scroll to position [1593, 0]
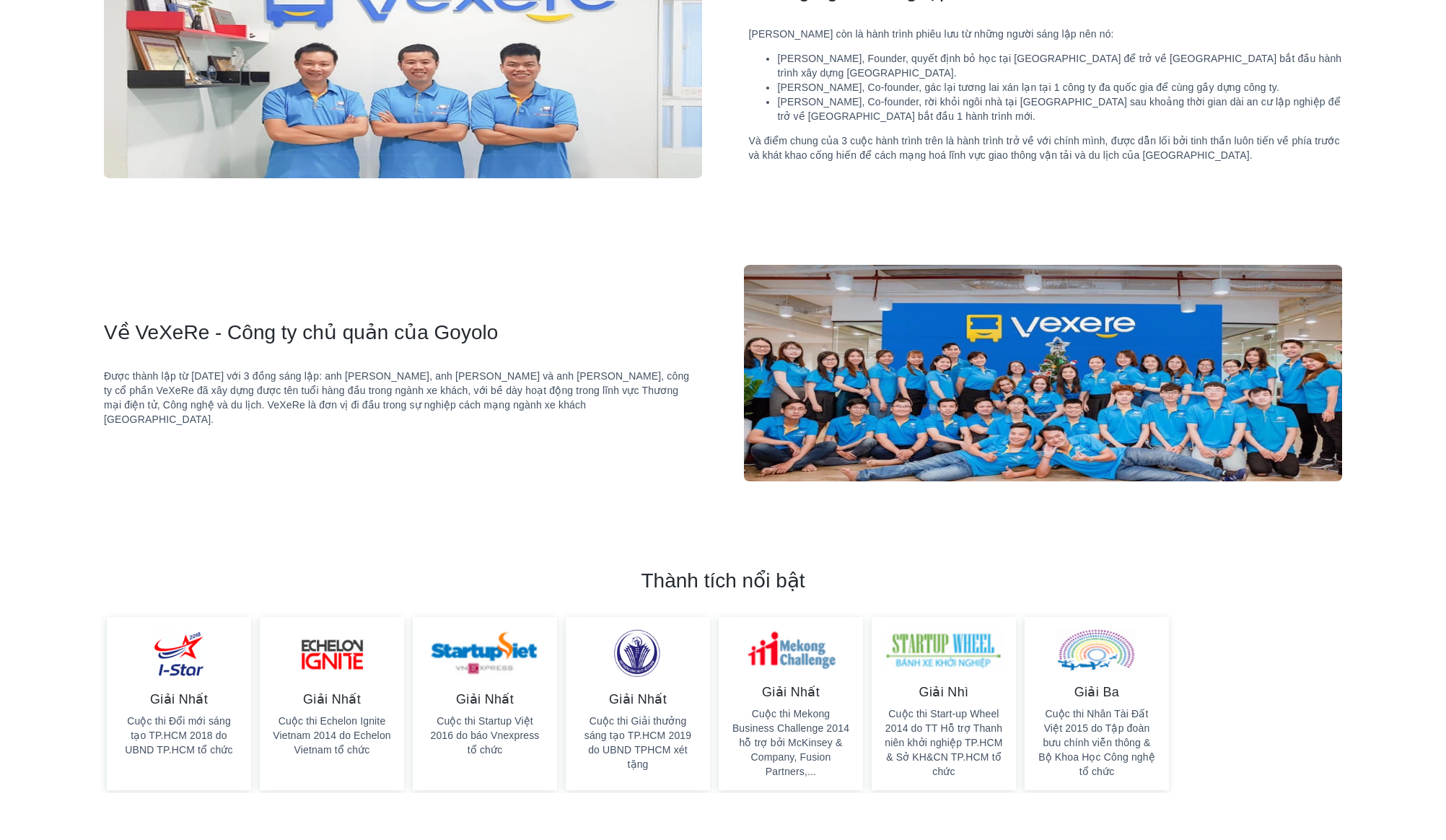
click at [585, 404] on div "Được thành lập từ năm 2013 với 3 đồng sáng lập: anh Đào Việt Thắng, anh Lương N…" at bounding box center [400, 397] width 594 height 58
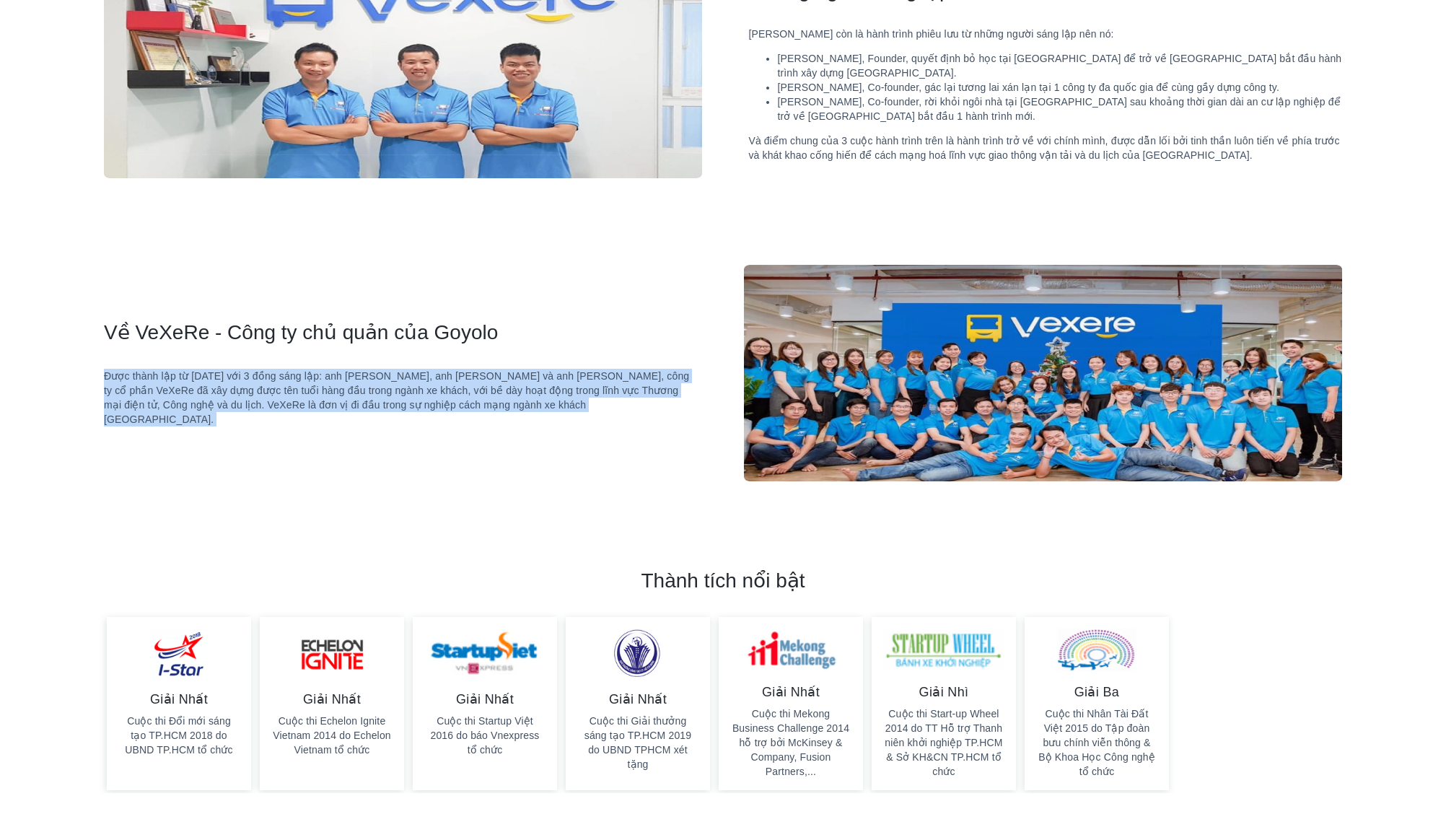
click at [646, 426] on div "Về VeXeRe - Công ty chủ quản của Goyolo Được thành lập từ năm 2013 với 3 đồng s…" at bounding box center [423, 373] width 640 height 217
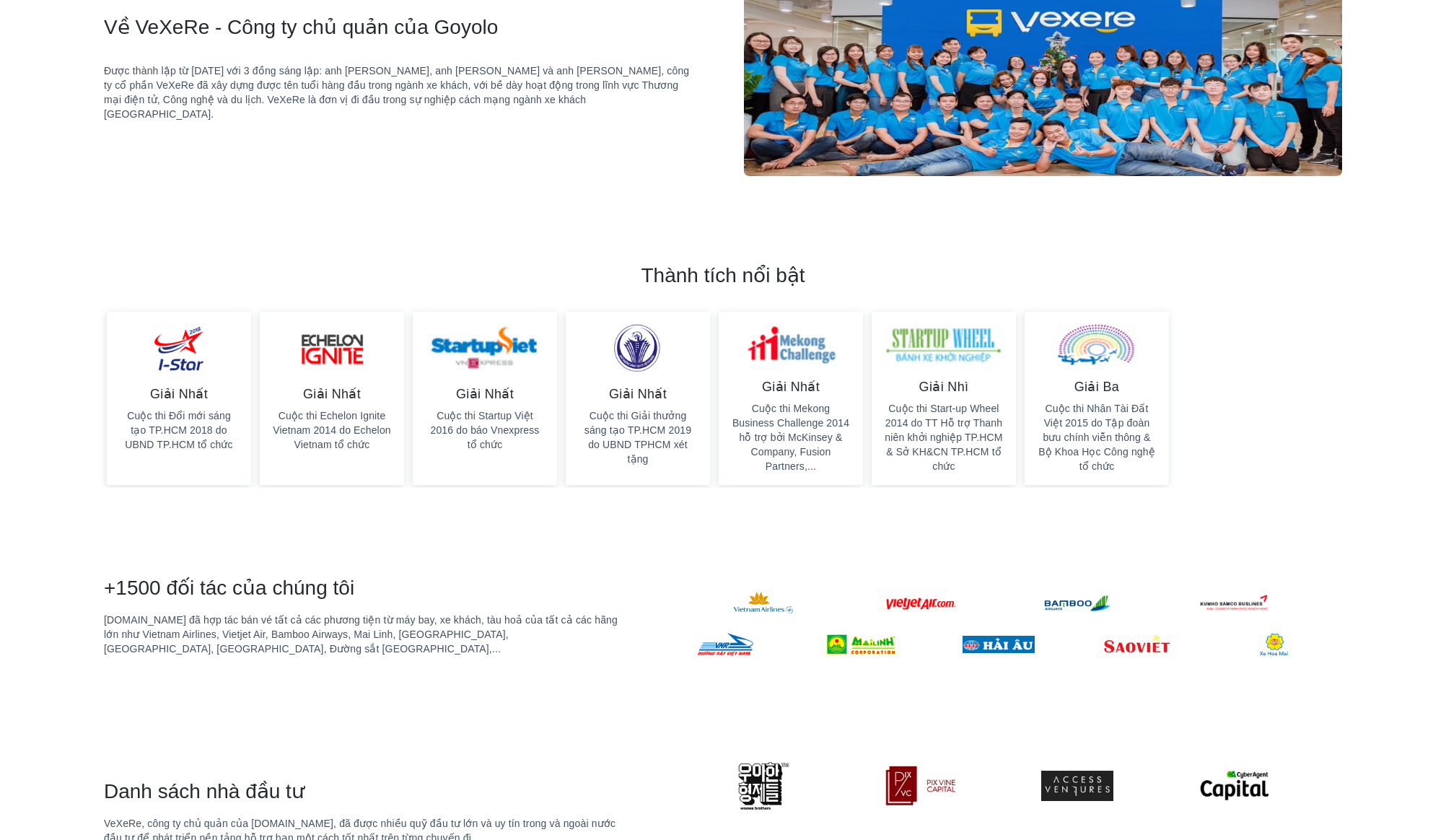
scroll to position [1901, 0]
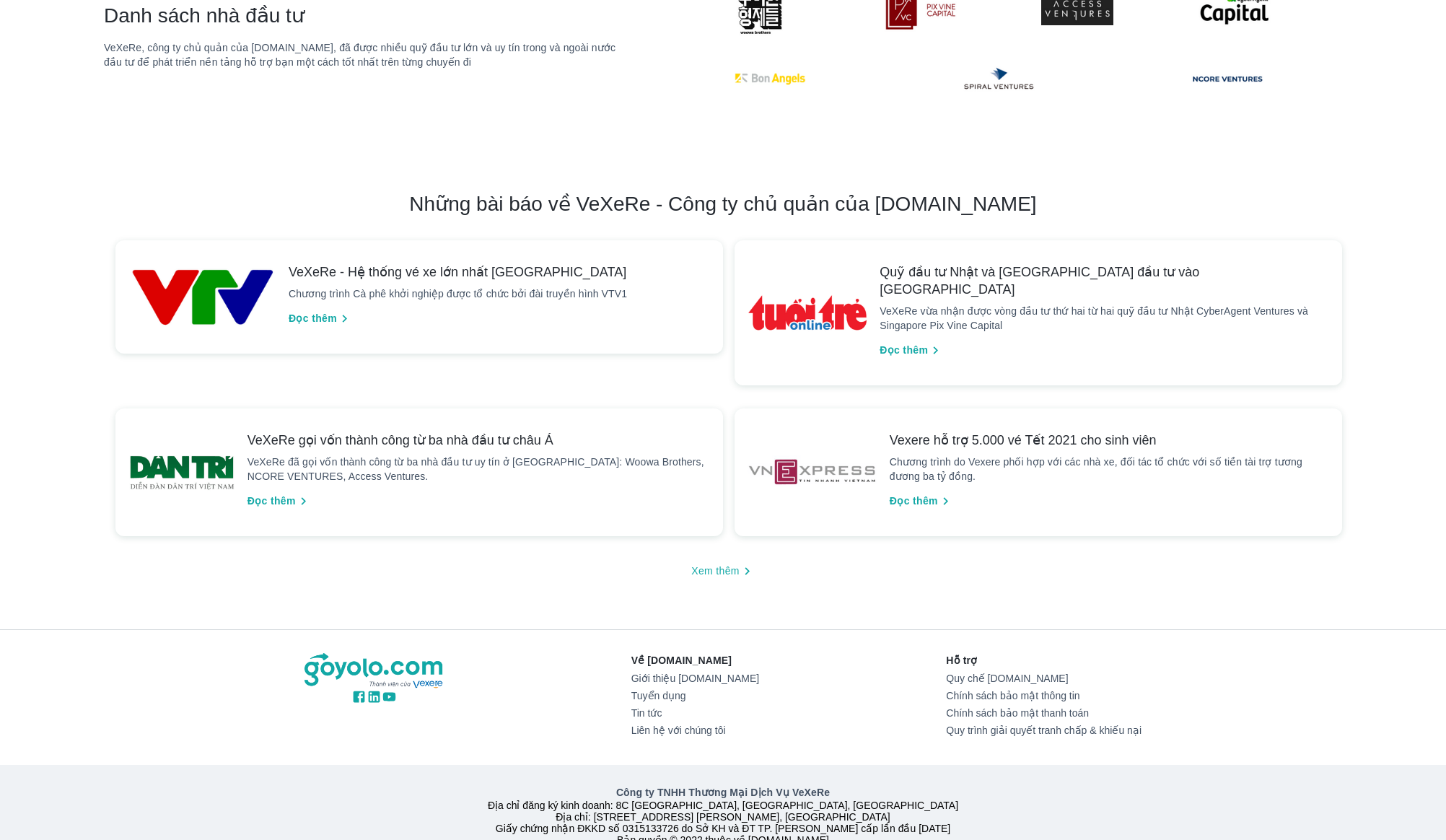
scroll to position [2697, 0]
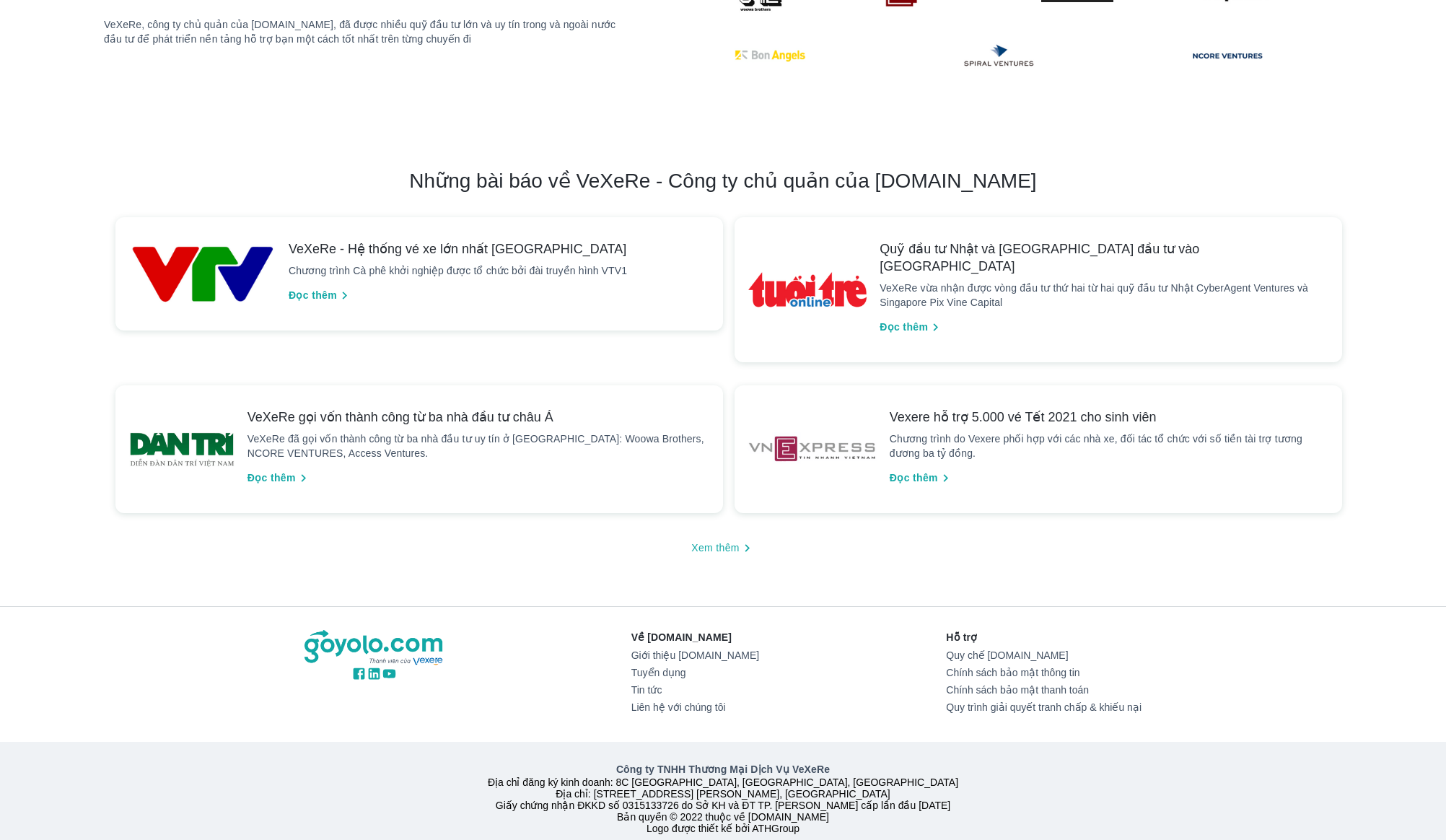
click at [728, 540] on span "Xem thêm" at bounding box center [715, 547] width 48 height 15
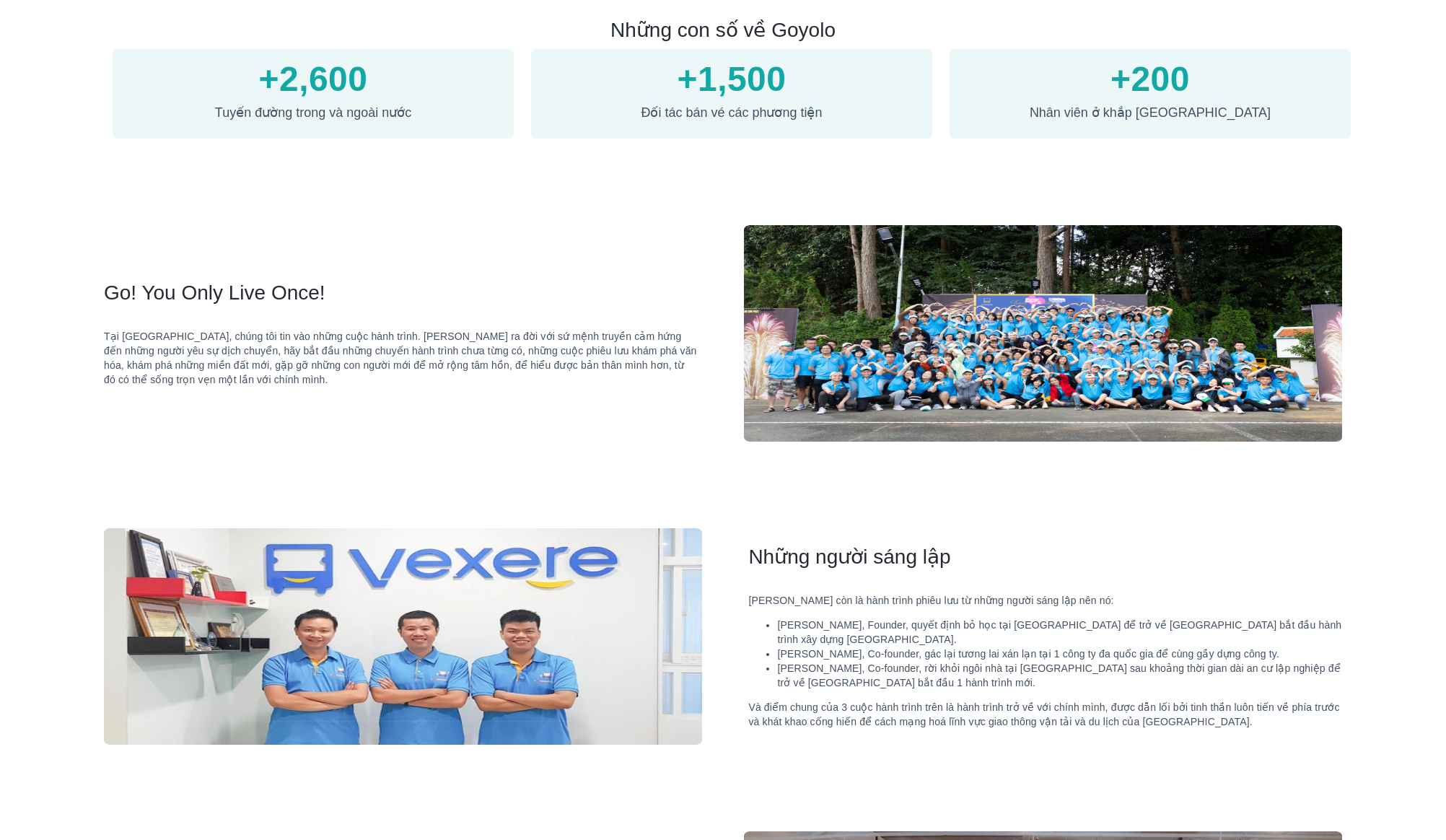
scroll to position [671, 0]
